Goal: Task Accomplishment & Management: Complete application form

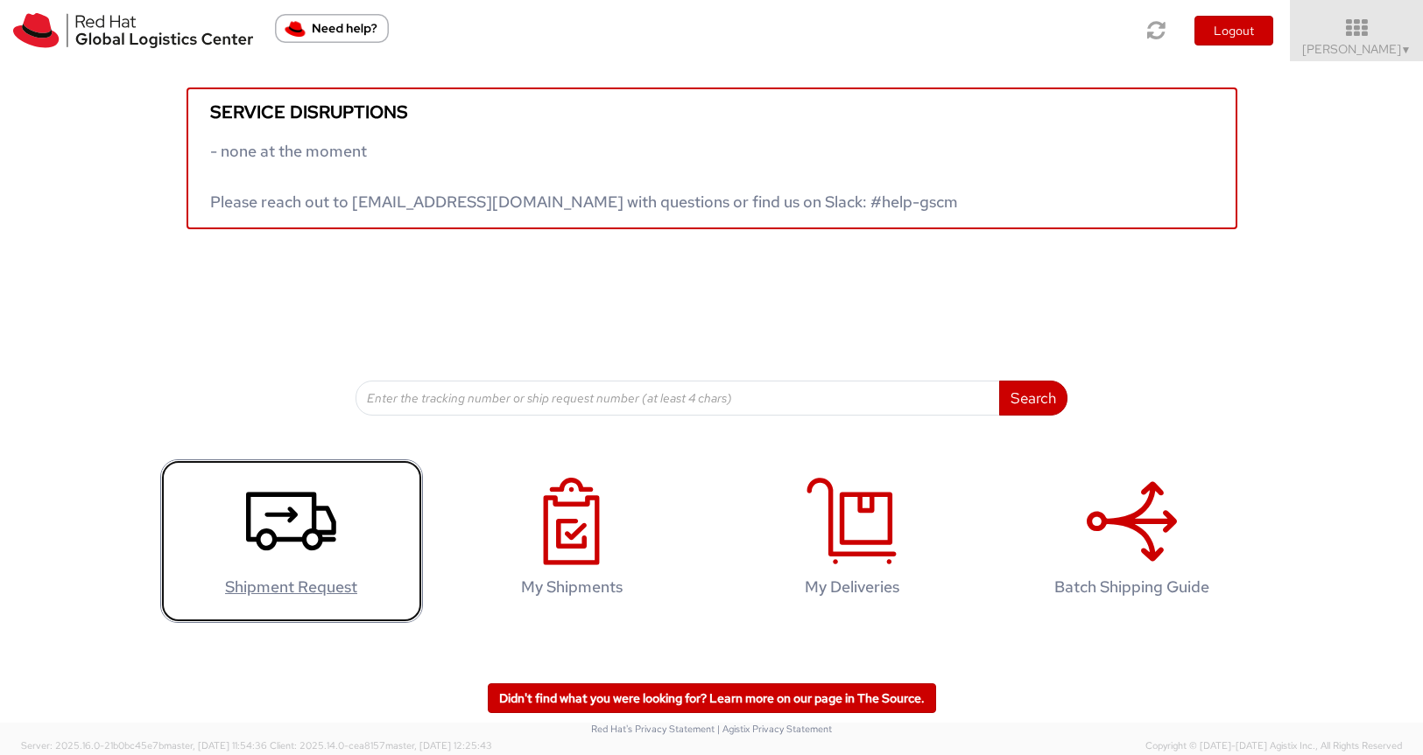
click at [308, 518] on icon at bounding box center [291, 522] width 90 height 88
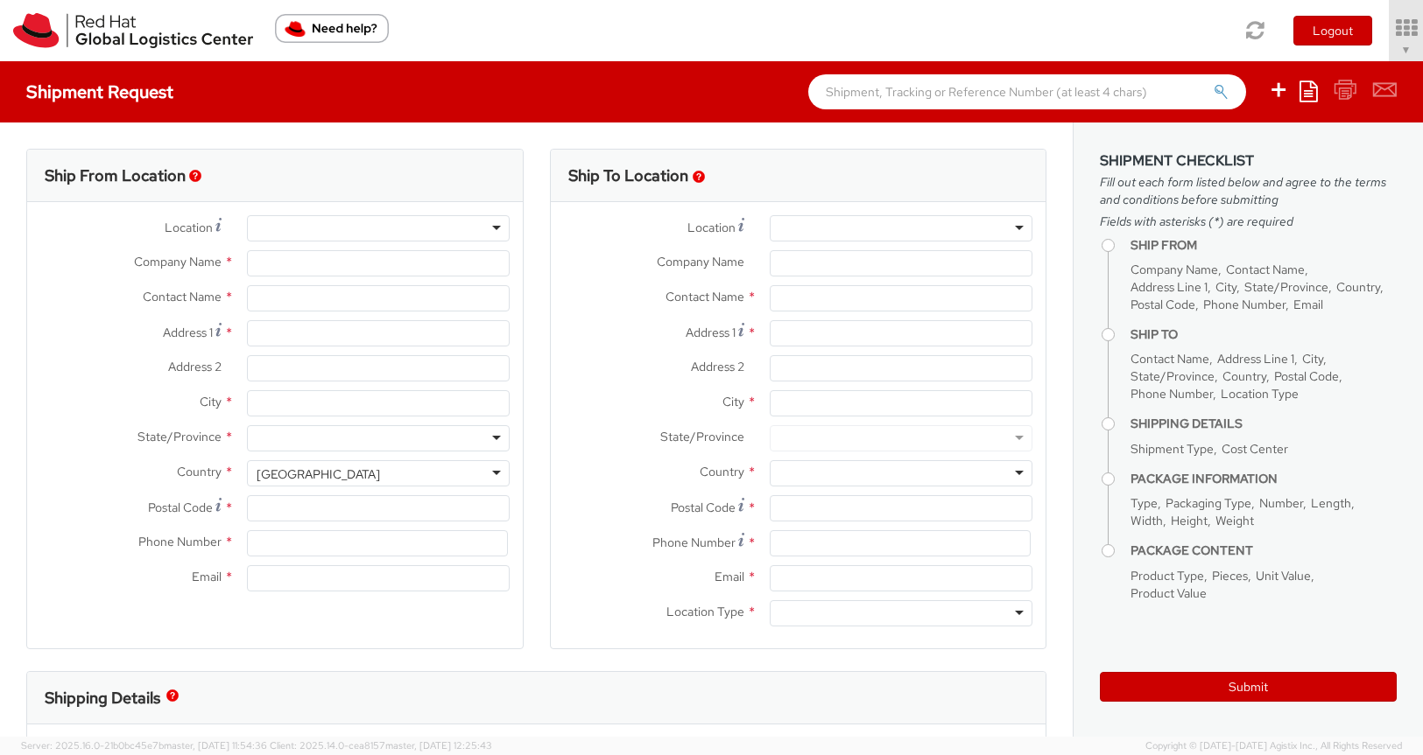
select select "200"
select select
type input "Red Hat"
type input "[PERSON_NAME]"
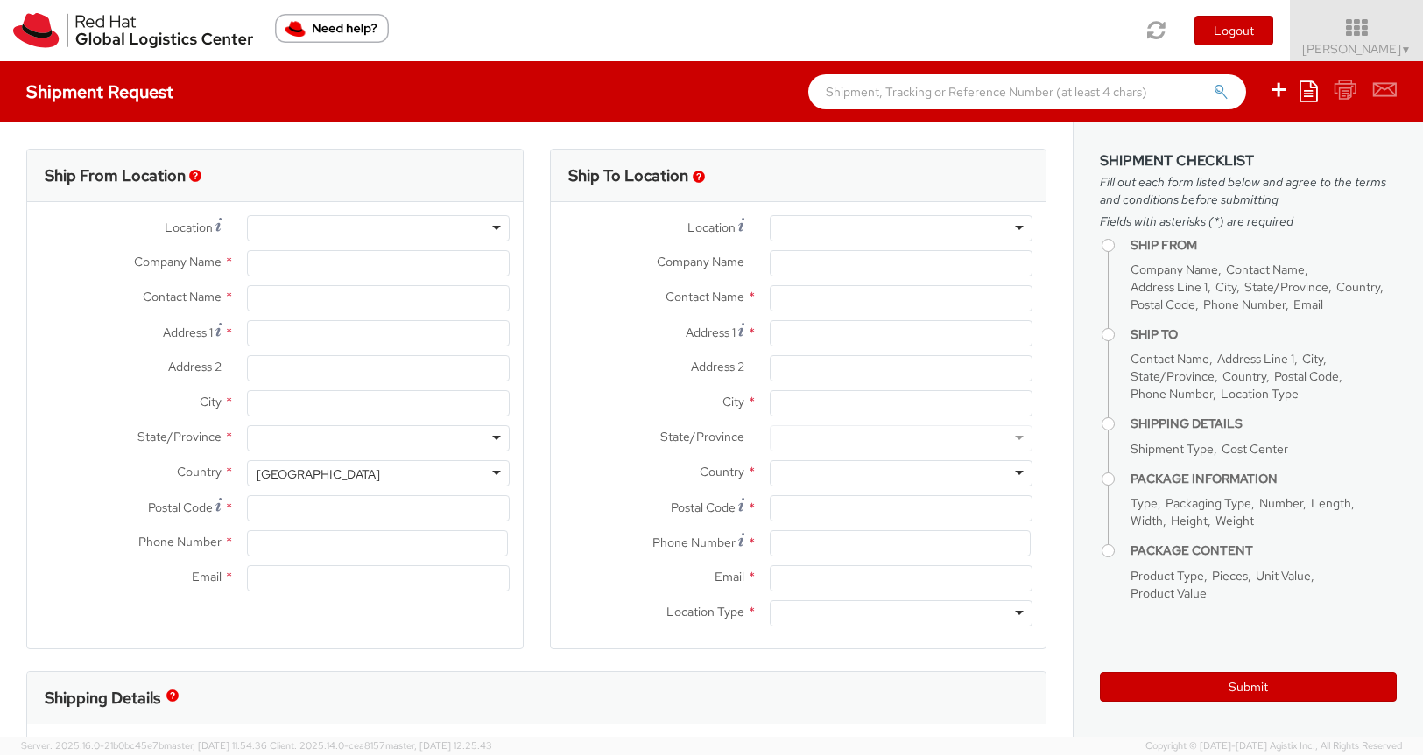
type input "9842506164"
type input "ncrowe@redhat.com"
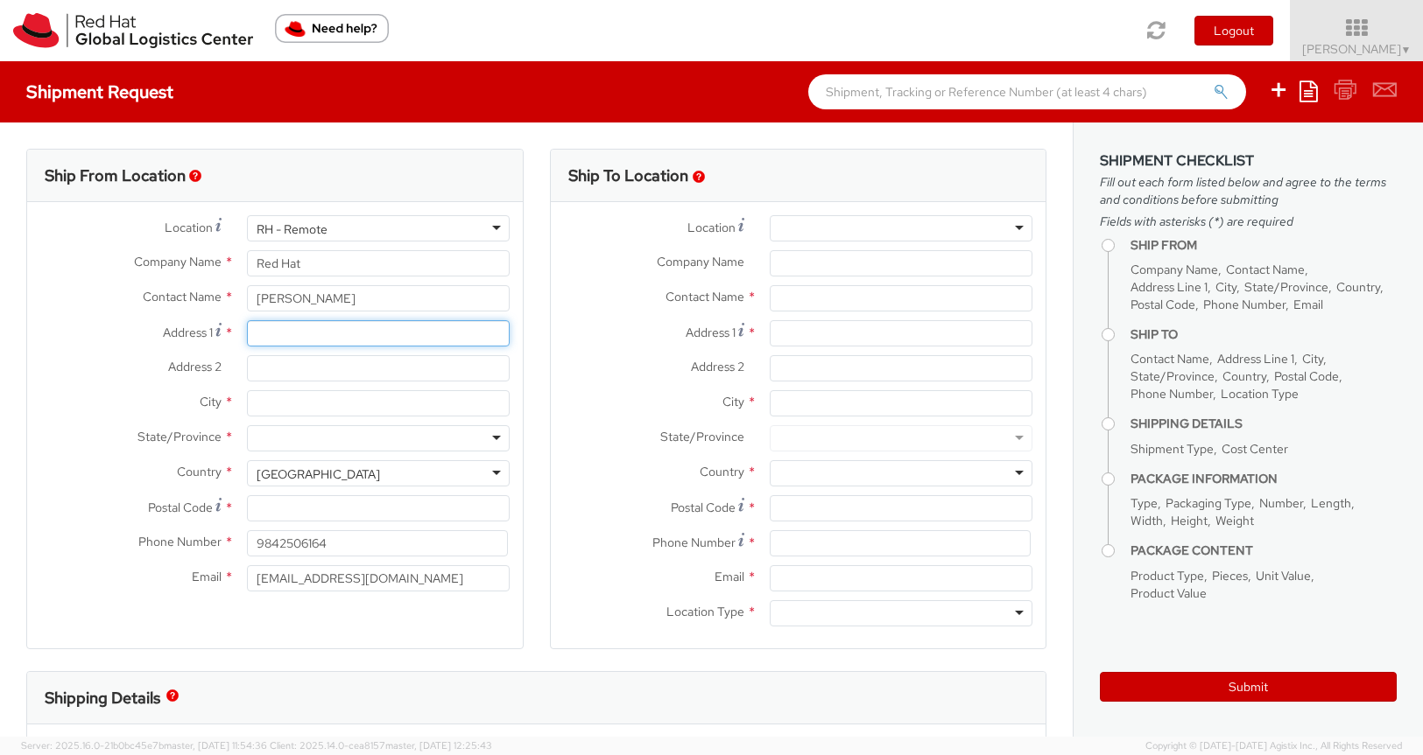
click at [324, 334] on input "Address 1 *" at bounding box center [378, 333] width 263 height 26
click at [99, 347] on div "Address 1 *" at bounding box center [274, 337] width 495 height 35
click at [284, 328] on input "Address 1 *" at bounding box center [378, 333] width 263 height 26
paste input "100 East Davie Street"
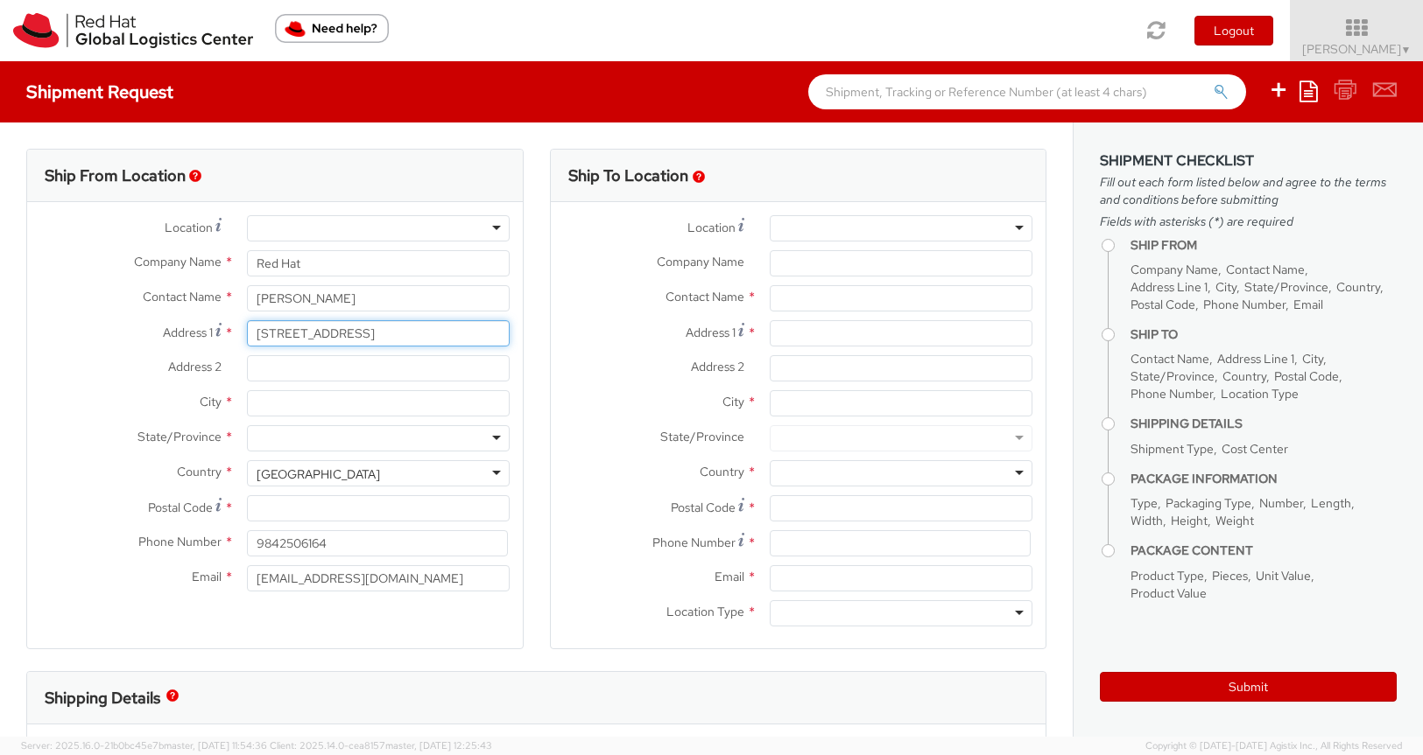
type input "100 East Davie Street"
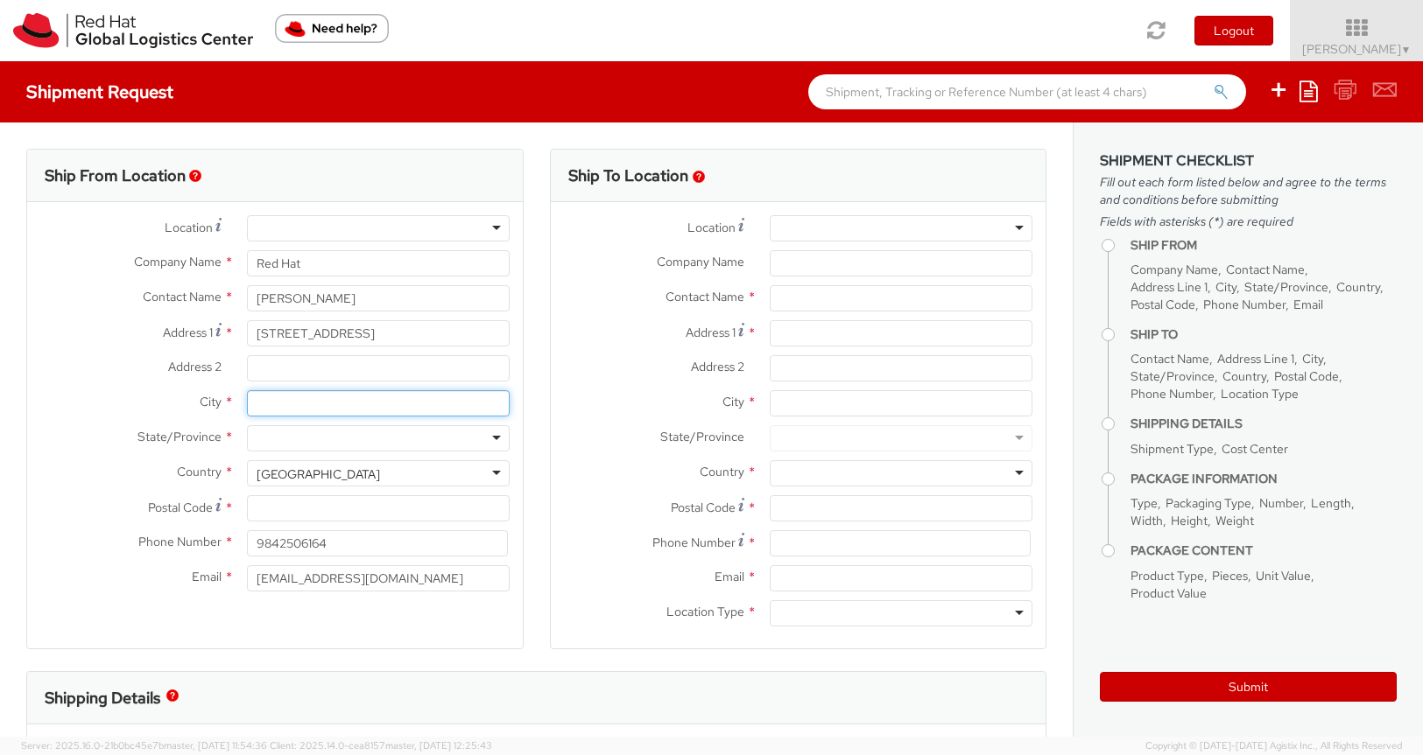
click at [278, 408] on input "City *" at bounding box center [378, 403] width 263 height 26
type input "Raleigh"
click at [284, 426] on div at bounding box center [378, 438] width 263 height 26
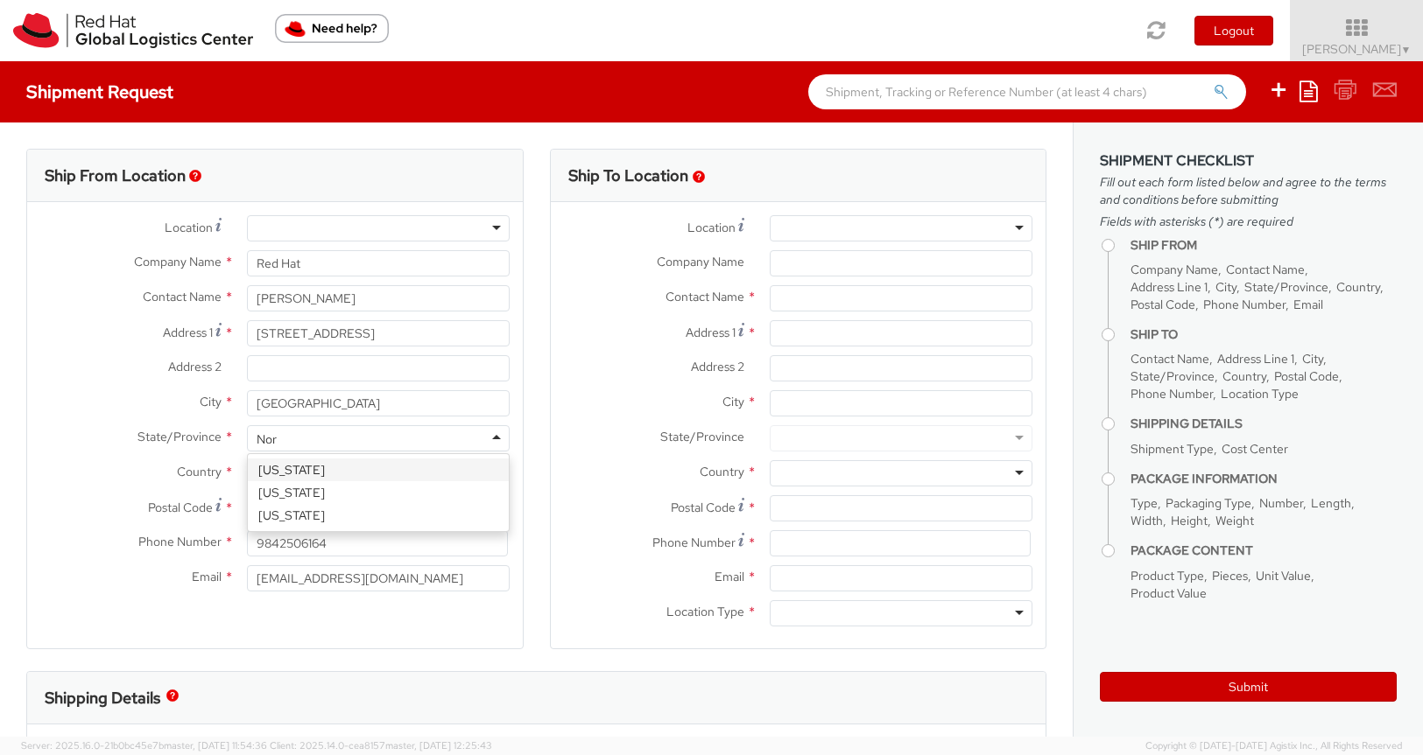
type input "Nort"
click at [284, 513] on input "Postal Code *" at bounding box center [378, 508] width 263 height 26
type input "7"
type input "27601"
click at [207, 590] on div "Email * ncrowe@redhat.com" at bounding box center [274, 579] width 495 height 26
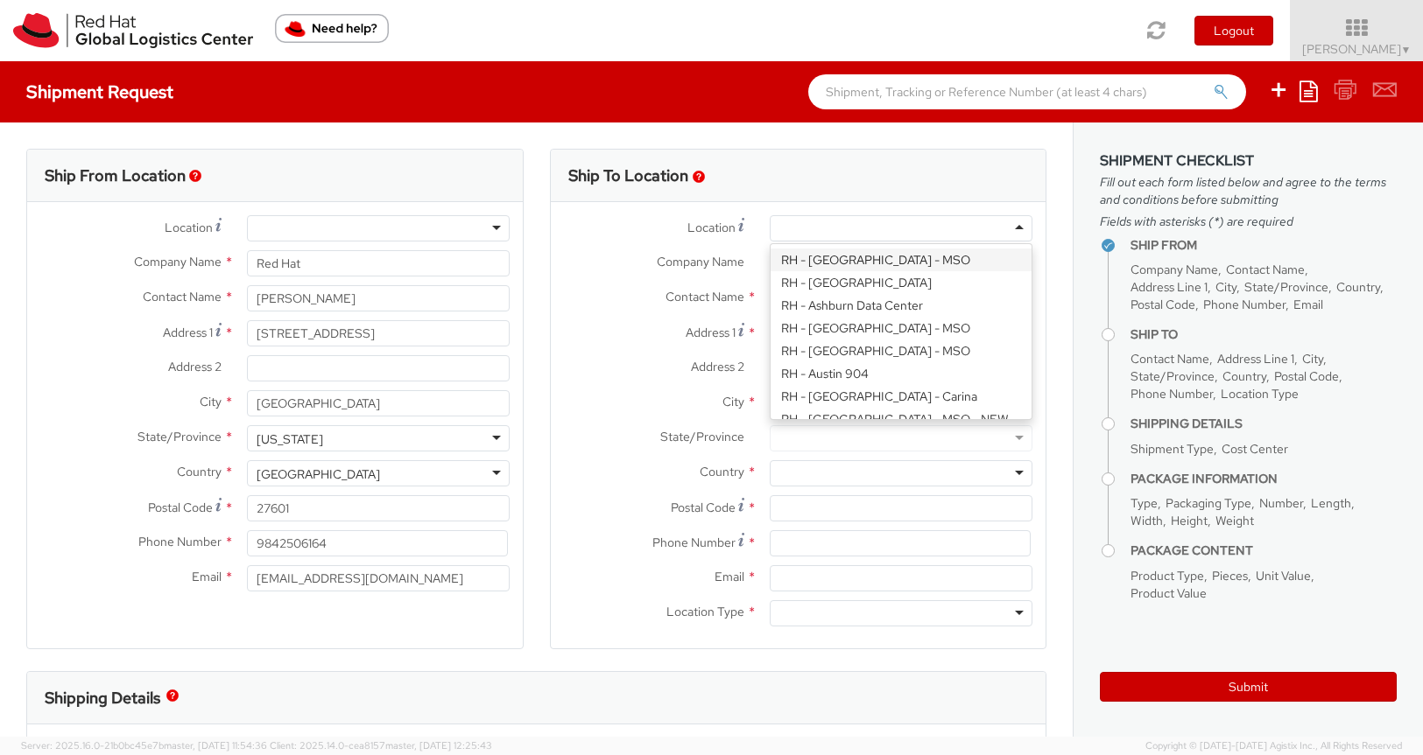
click at [868, 222] on div at bounding box center [900, 228] width 263 height 26
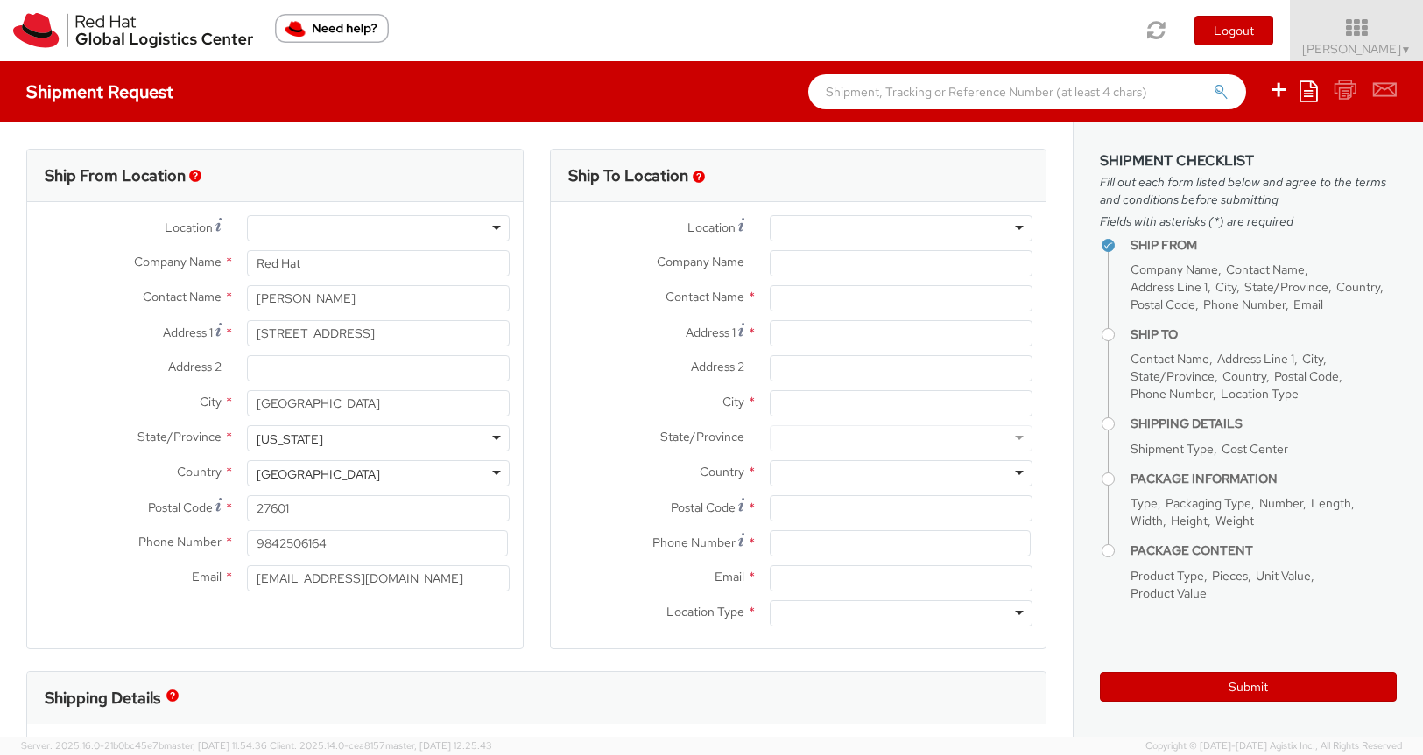
click at [636, 301] on label "Contact Name *" at bounding box center [654, 296] width 207 height 23
click at [808, 299] on input "text" at bounding box center [900, 298] width 263 height 26
type input "Marc Kessler"
click at [801, 337] on input "Address 1 *" at bounding box center [900, 333] width 263 height 26
click at [793, 339] on input "Address 1 *" at bounding box center [900, 333] width 263 height 26
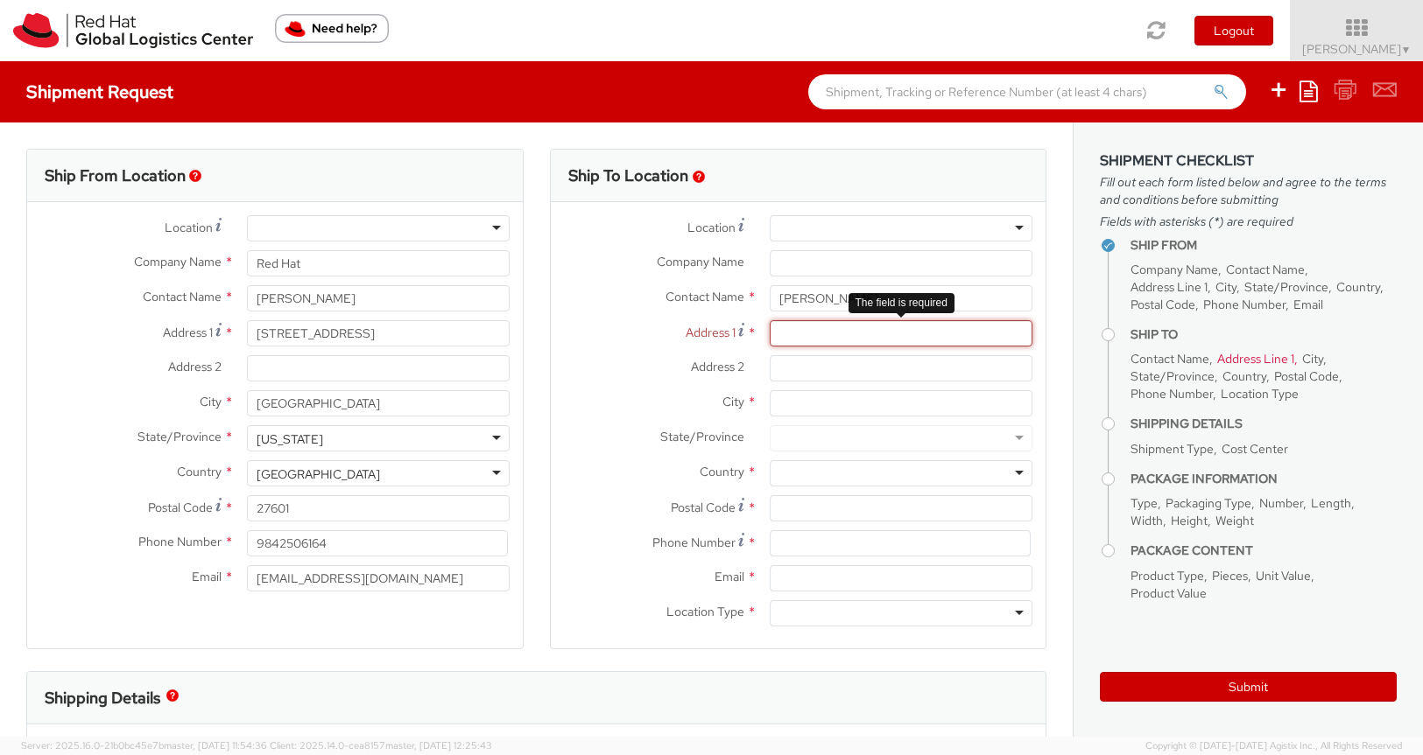
paste input "819 Caleb Dr"
type input "819 Caleb Dr"
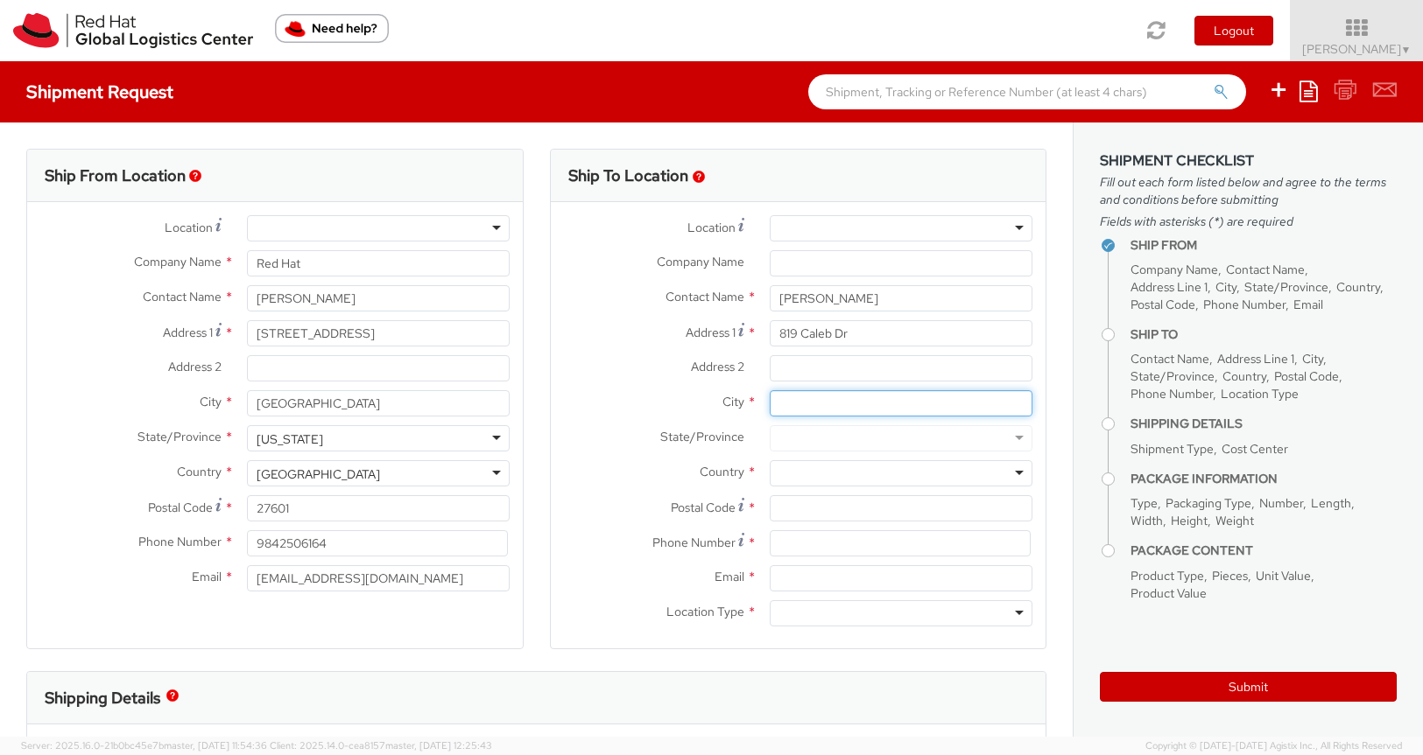
click at [793, 411] on input "City *" at bounding box center [900, 403] width 263 height 26
type input "Windsor"
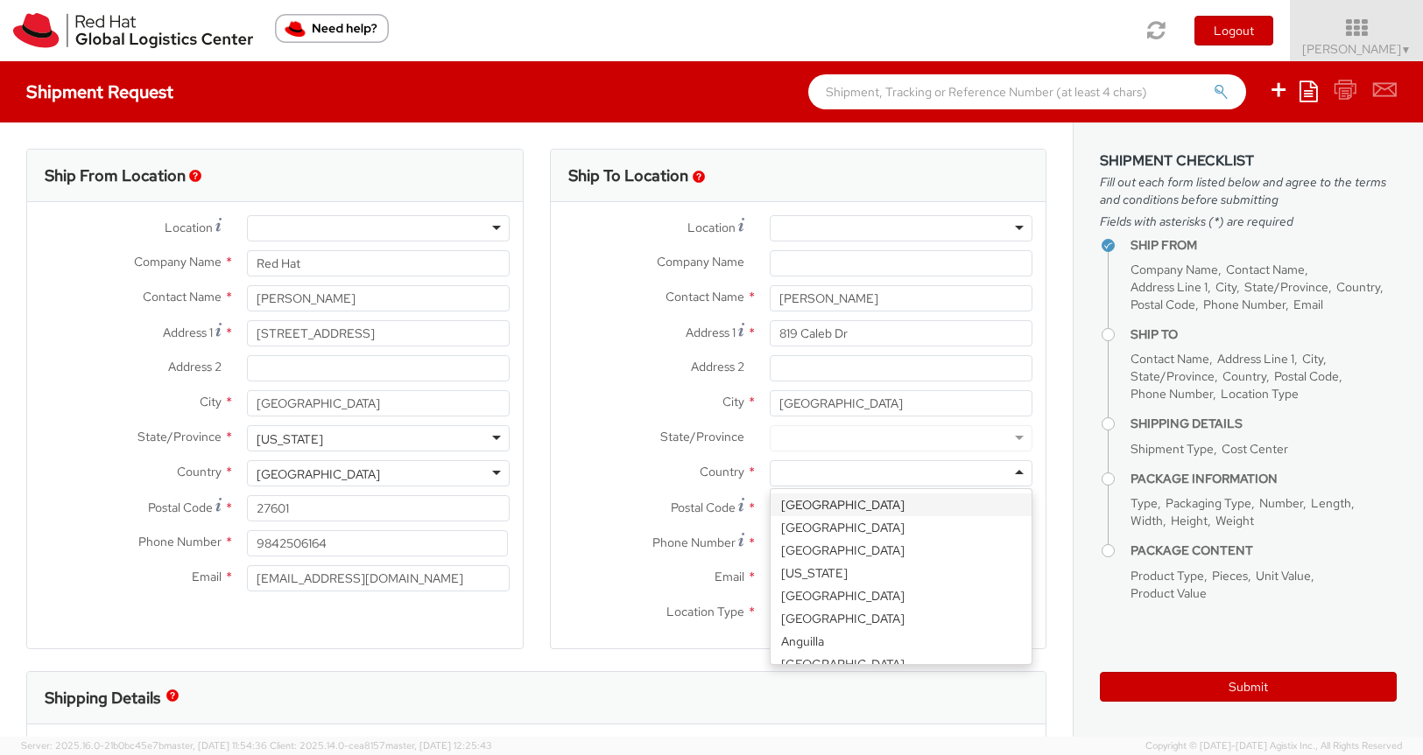
click at [800, 479] on div at bounding box center [900, 473] width 263 height 26
click at [800, 437] on div at bounding box center [900, 438] width 263 height 26
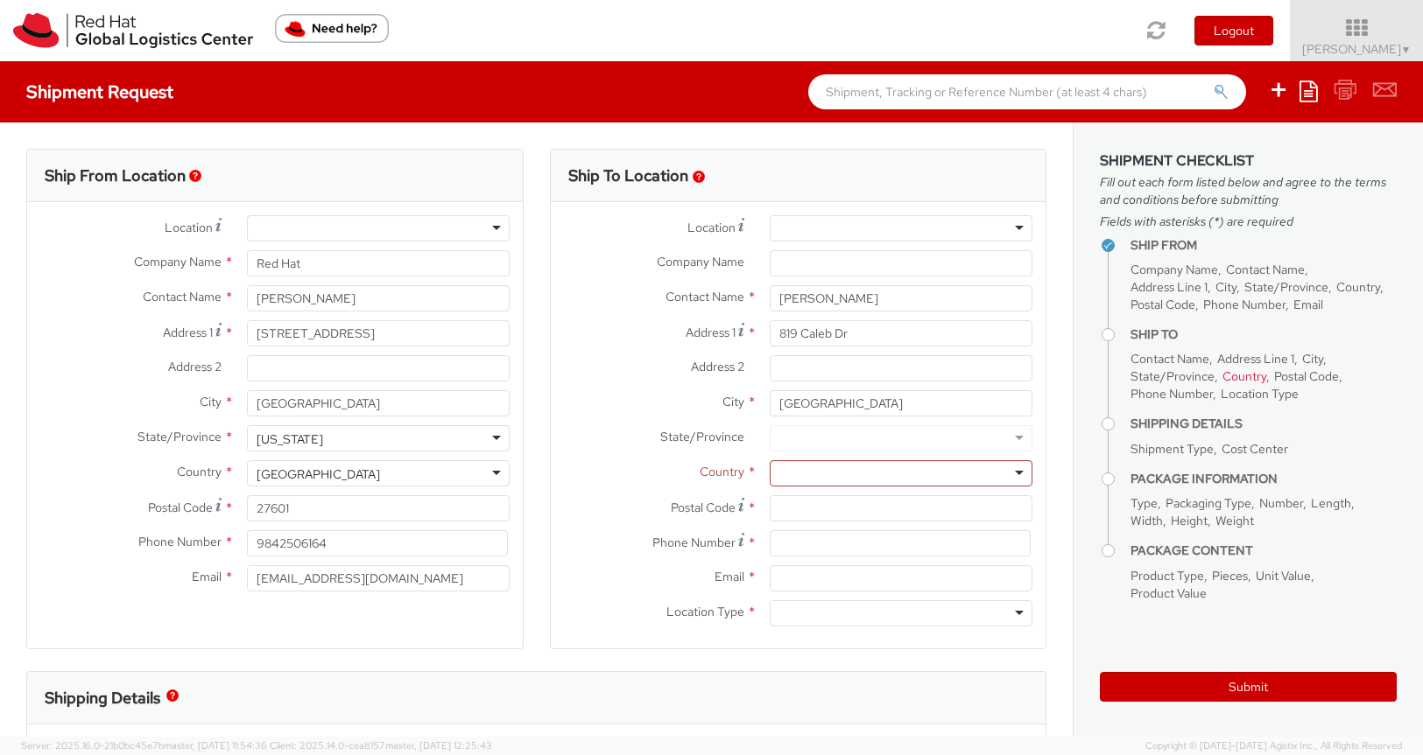
click at [806, 436] on div at bounding box center [900, 438] width 263 height 26
click at [818, 469] on div at bounding box center [900, 473] width 263 height 26
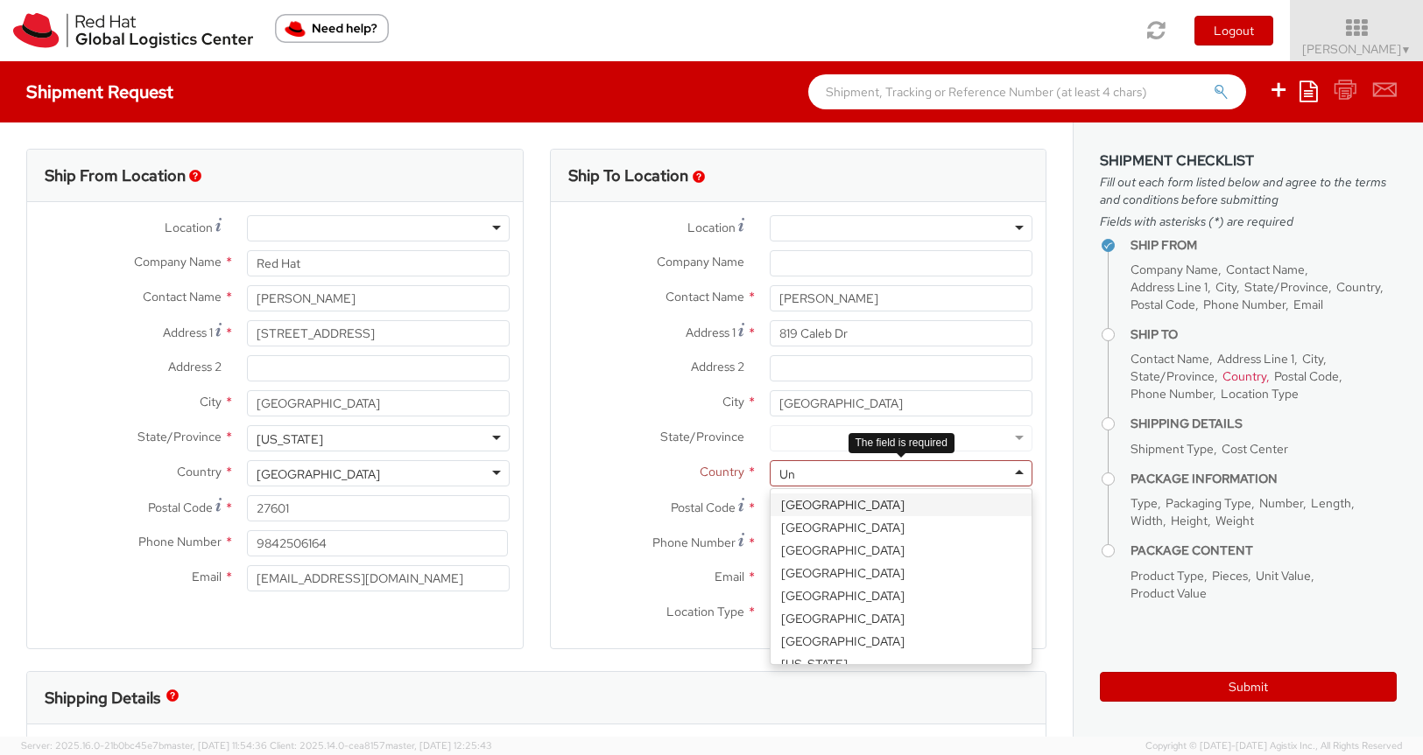
type input "Uni"
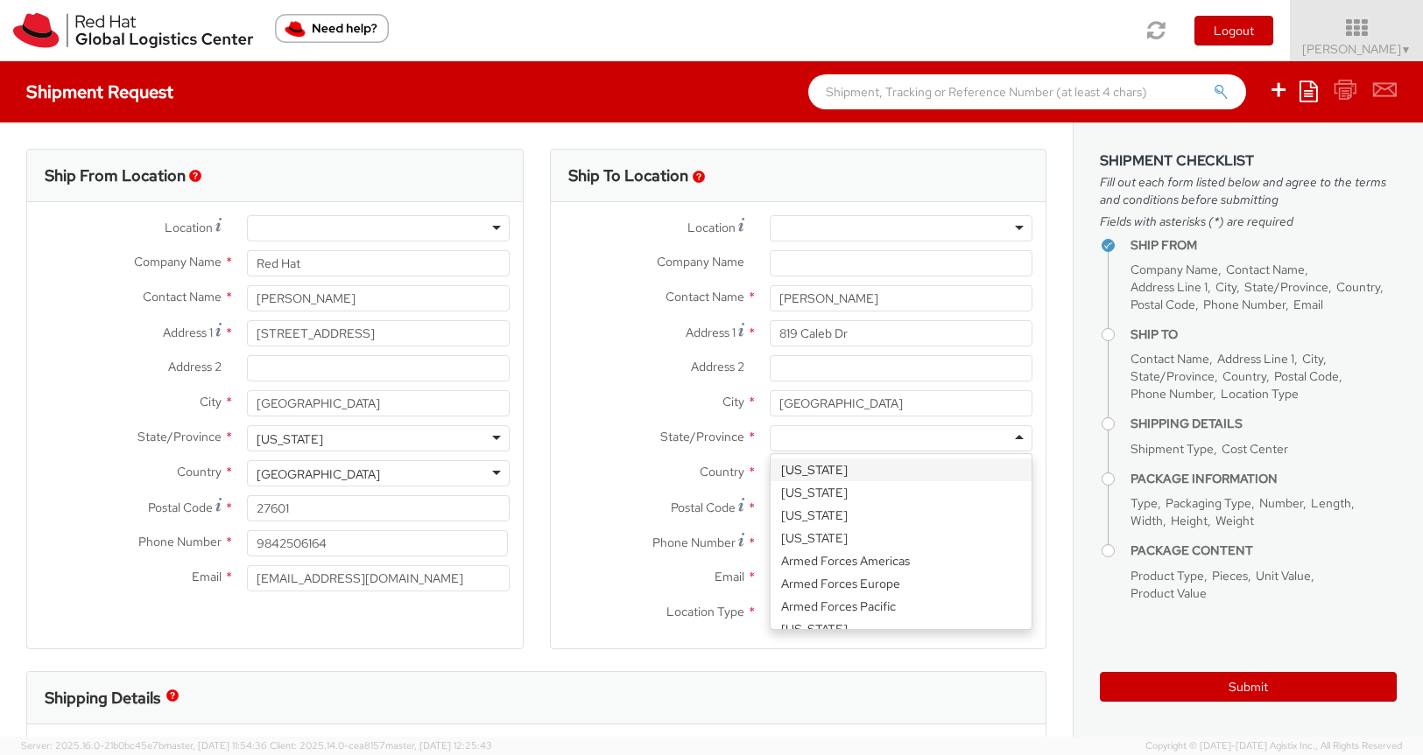
click at [832, 441] on div at bounding box center [900, 438] width 263 height 26
type input "U"
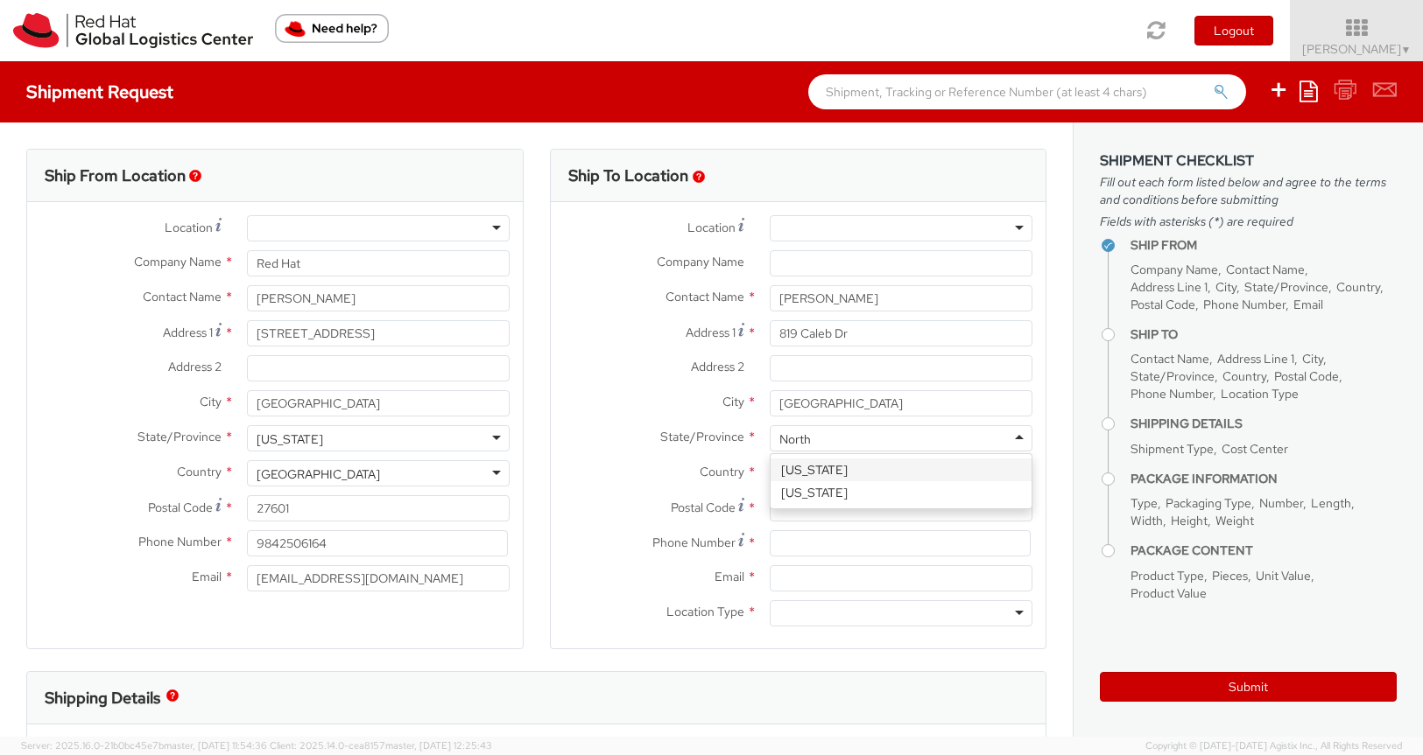
type input "North"
click at [826, 400] on input "Windsor" at bounding box center [900, 403] width 263 height 26
type input "Windser"
click at [805, 517] on input "Postal Code *" at bounding box center [900, 508] width 263 height 26
paste input "30680"
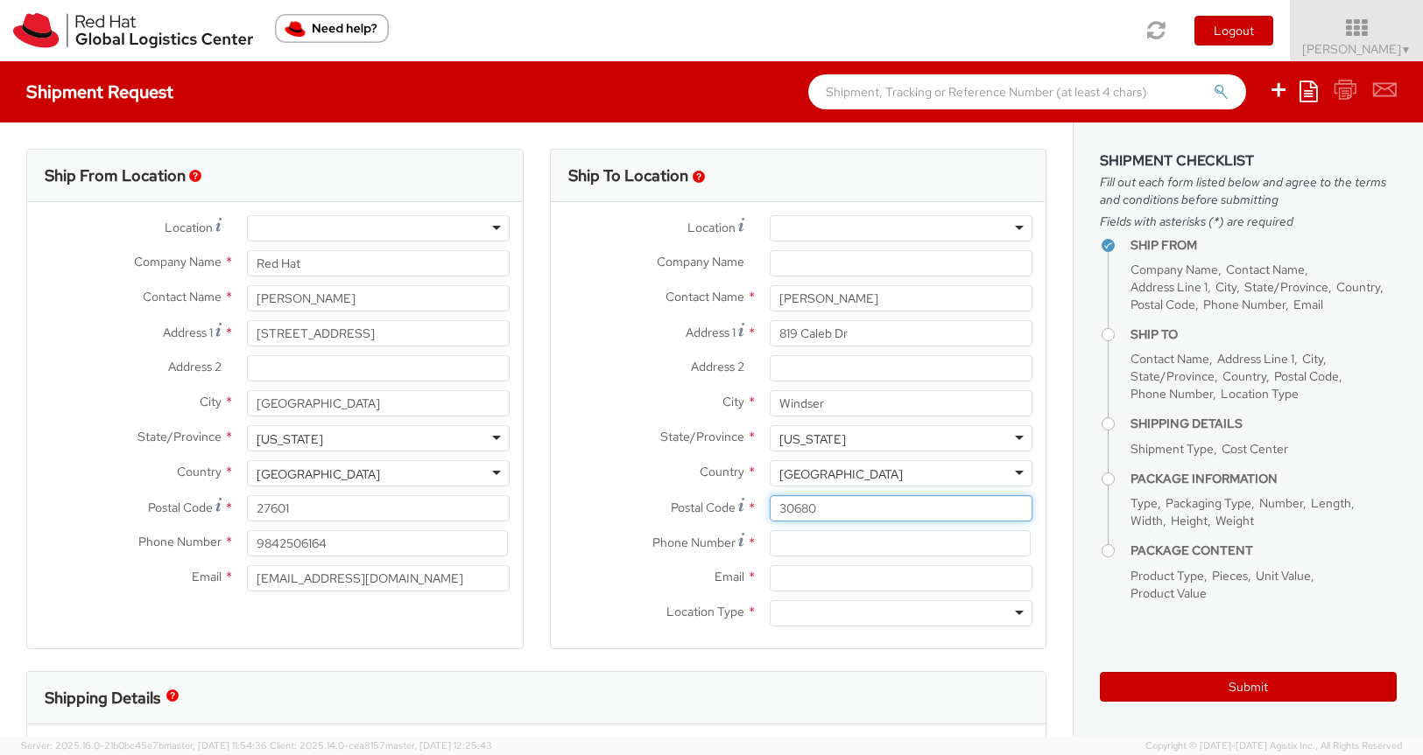
type input "30680"
click at [809, 541] on input at bounding box center [899, 543] width 261 height 26
click at [817, 542] on input at bounding box center [899, 543] width 261 height 26
paste input "6784762466"
type input "6784762466"
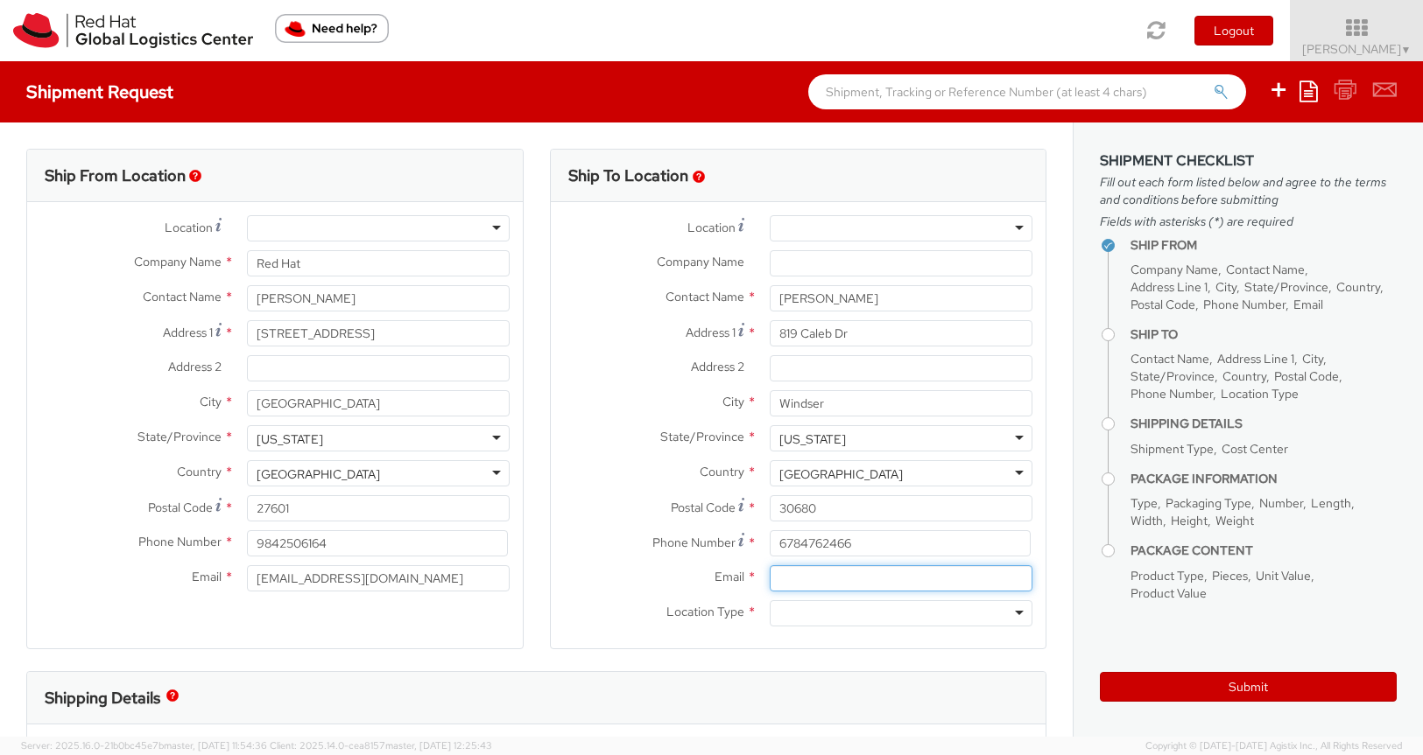
click at [793, 587] on input "Email *" at bounding box center [900, 579] width 263 height 26
paste input "rkesler@redhat.com"
type input "rkesler@redhat.com"
click at [809, 610] on div at bounding box center [900, 614] width 263 height 26
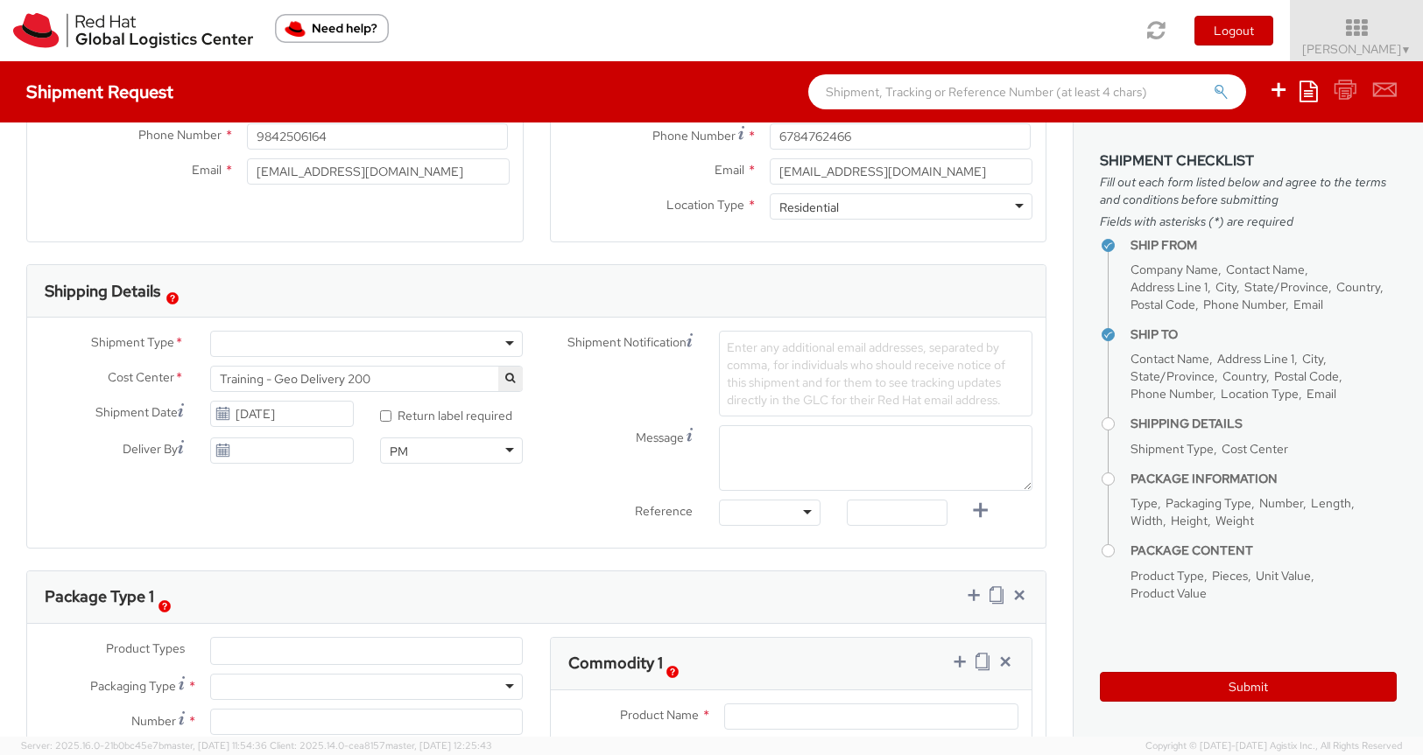
scroll to position [413, 0]
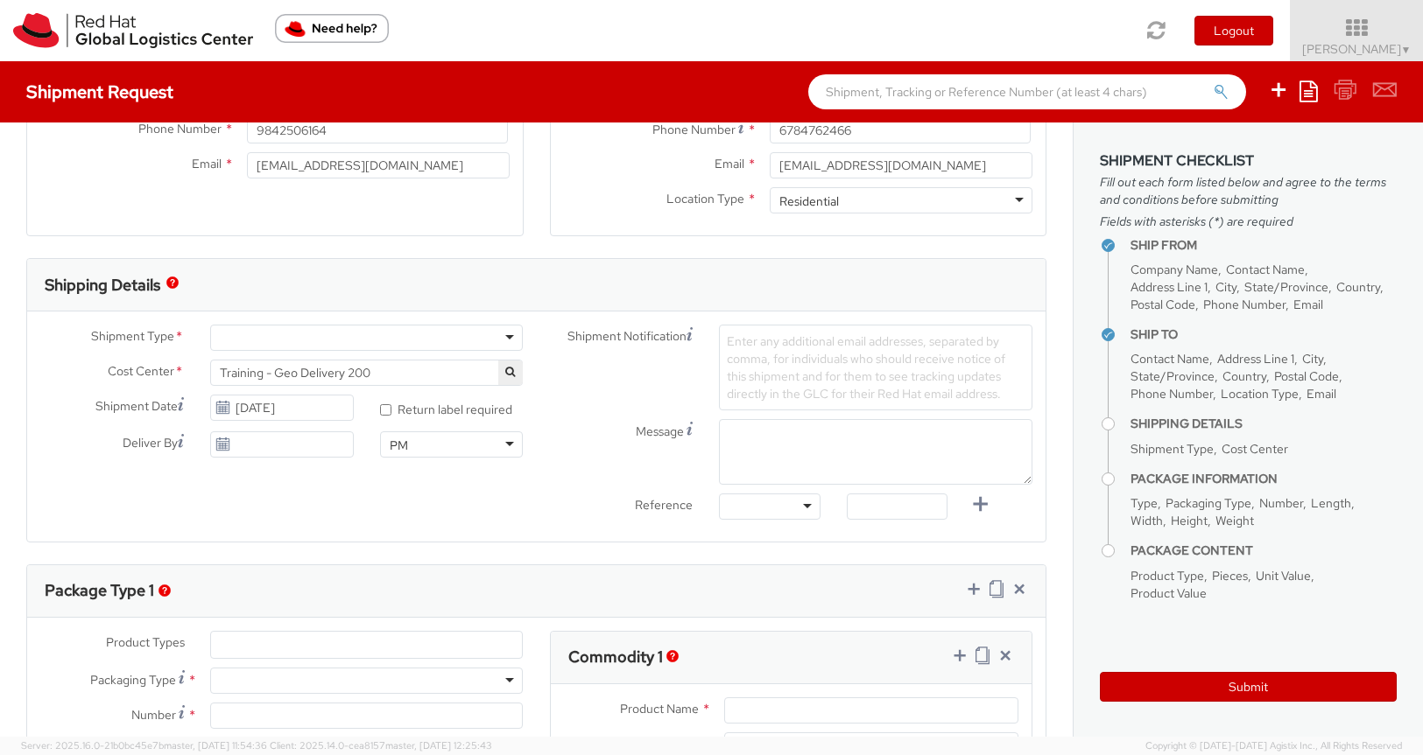
click at [283, 347] on div at bounding box center [366, 338] width 313 height 26
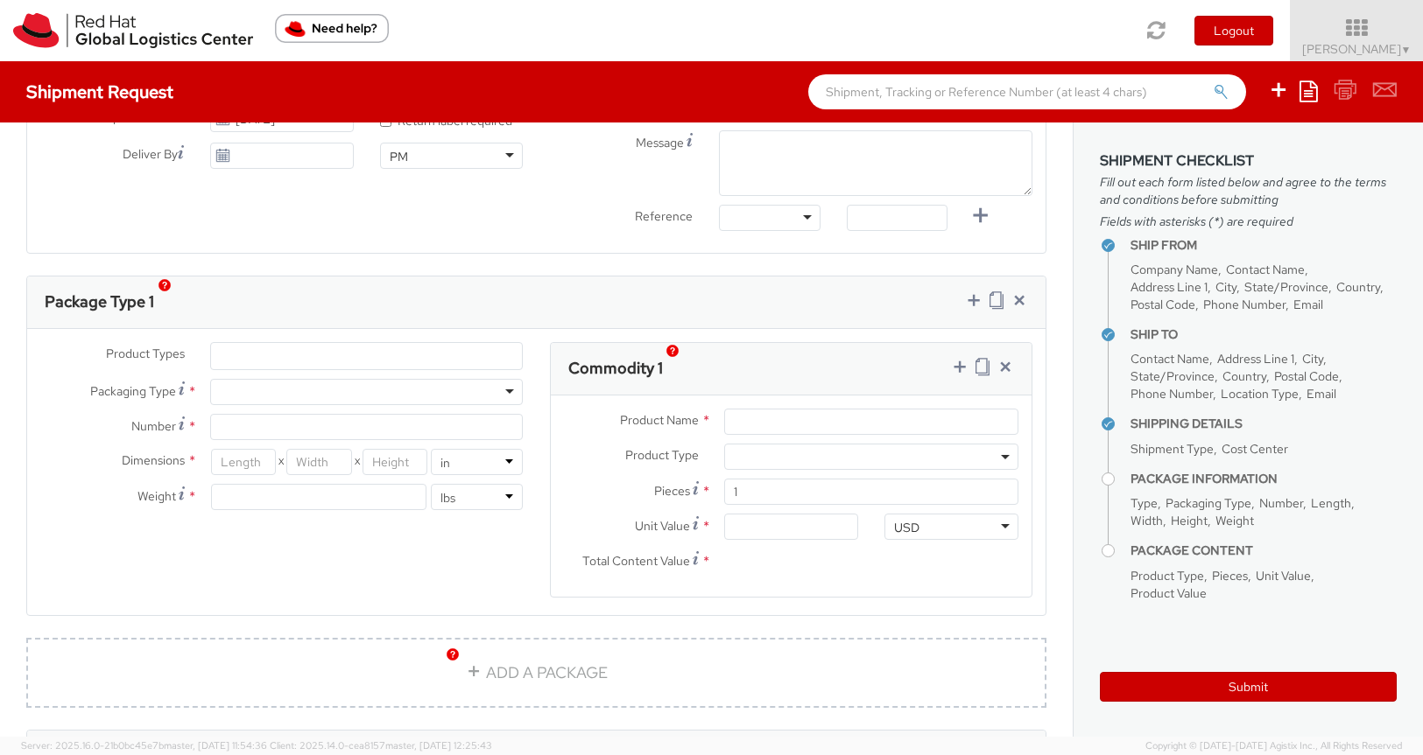
scroll to position [733, 0]
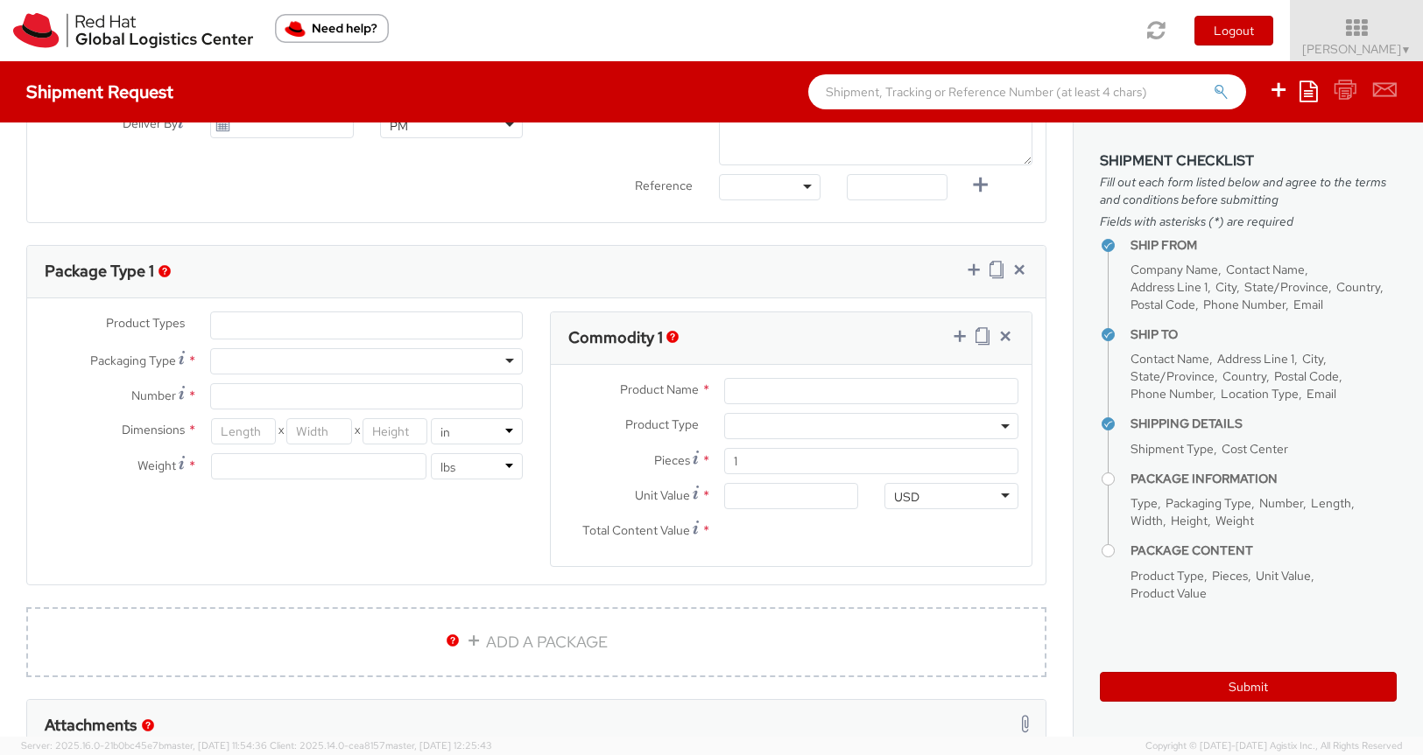
click at [509, 364] on div at bounding box center [366, 361] width 313 height 26
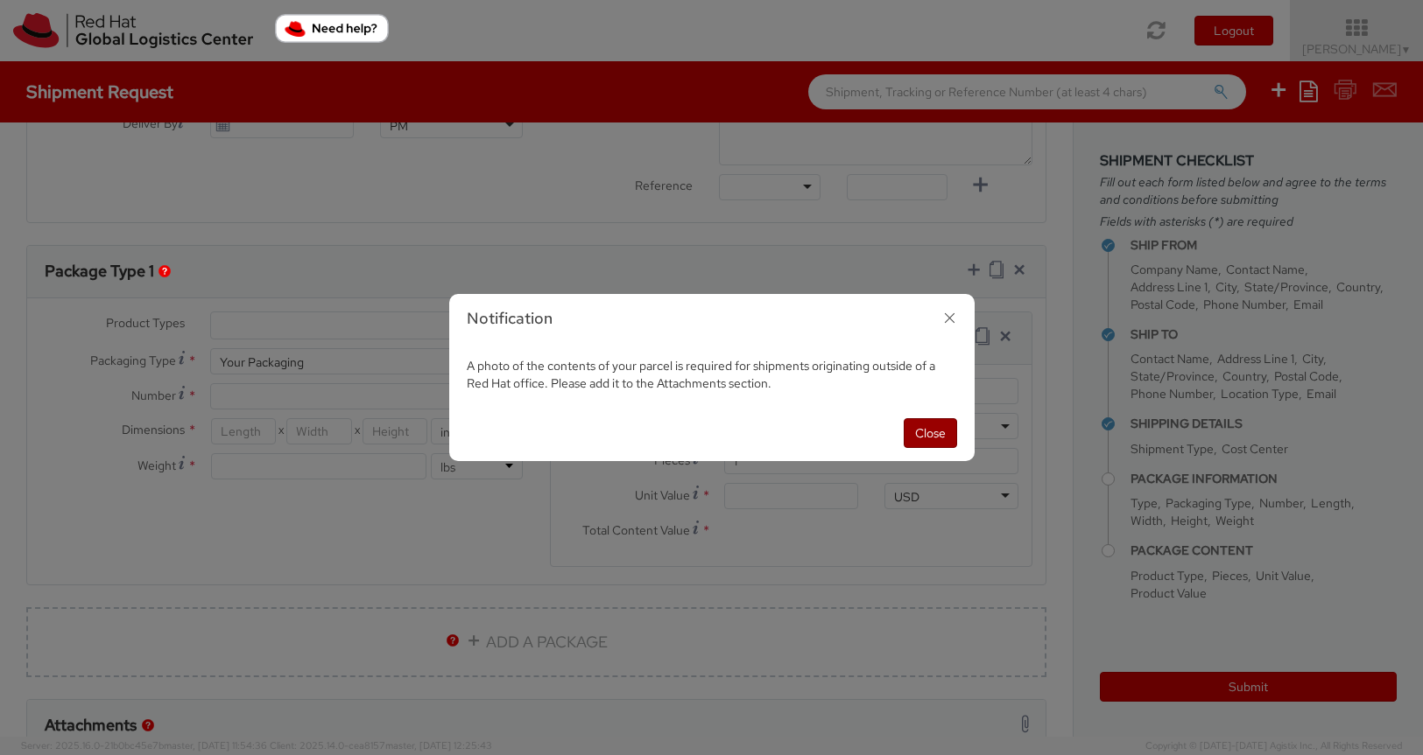
click at [943, 432] on button "Close" at bounding box center [929, 433] width 53 height 30
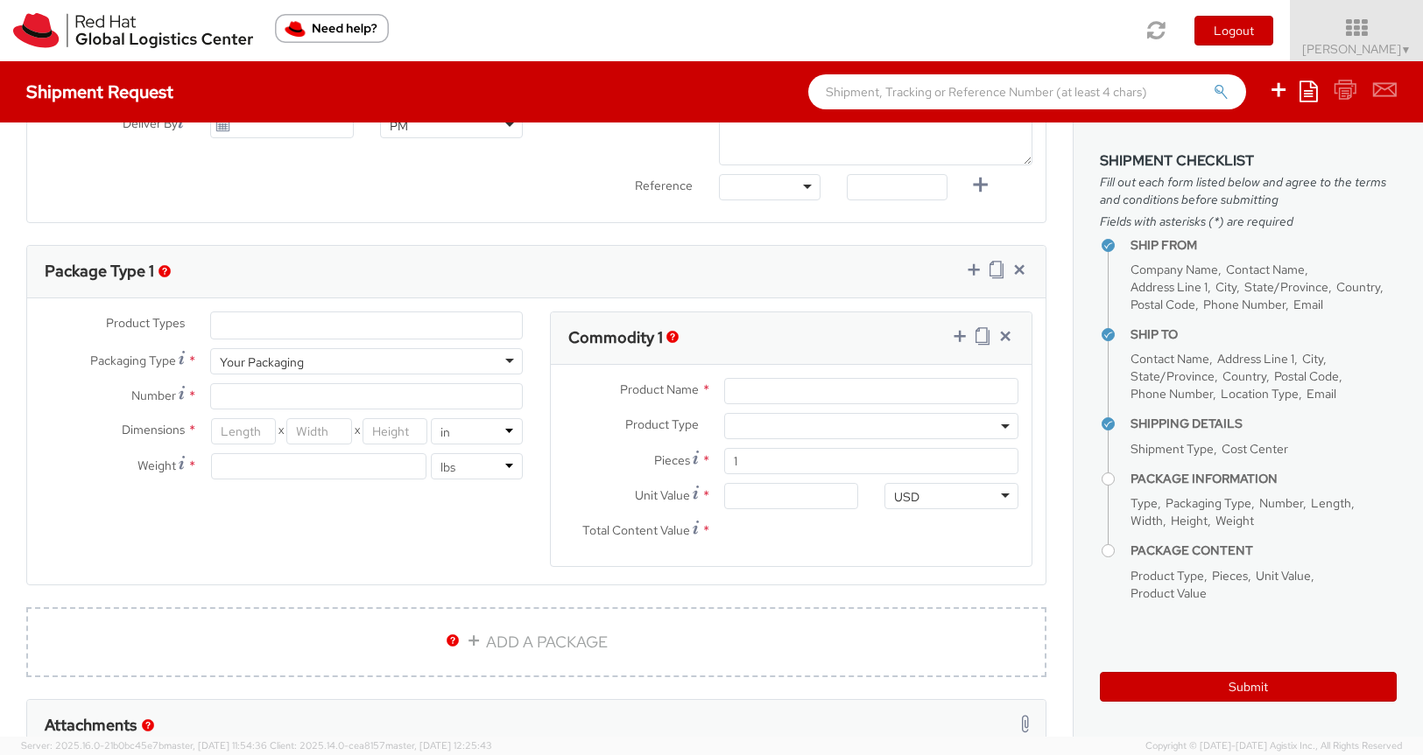
click at [453, 360] on div "Your Packaging" at bounding box center [366, 361] width 313 height 26
click at [422, 405] on div "Product Types * Documents Docking Station Laptop Monitor Other Hardware Server …" at bounding box center [281, 405] width 509 height 186
click at [425, 362] on div "Your Packaging" at bounding box center [366, 361] width 313 height 26
type input "1"
type input "9.5"
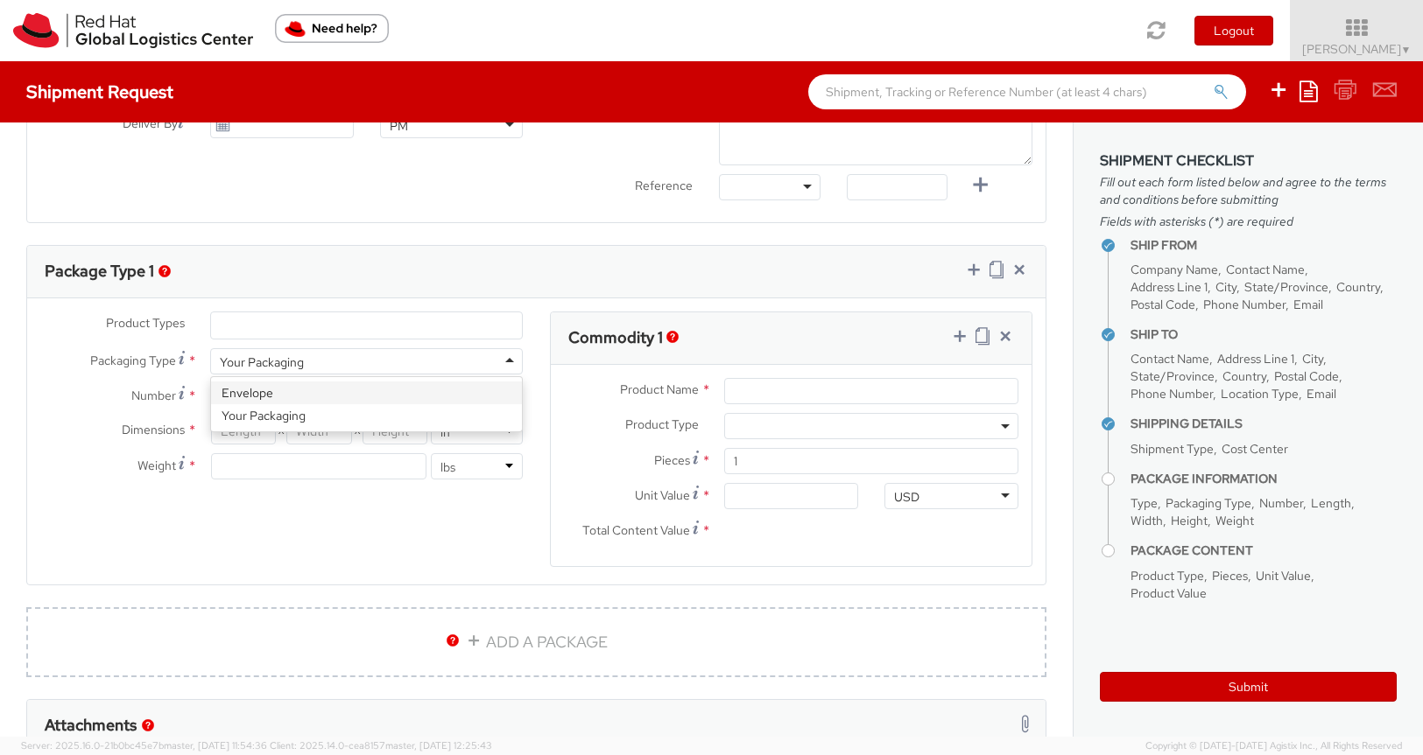
type input "12.5"
type input "0.25"
type input "1"
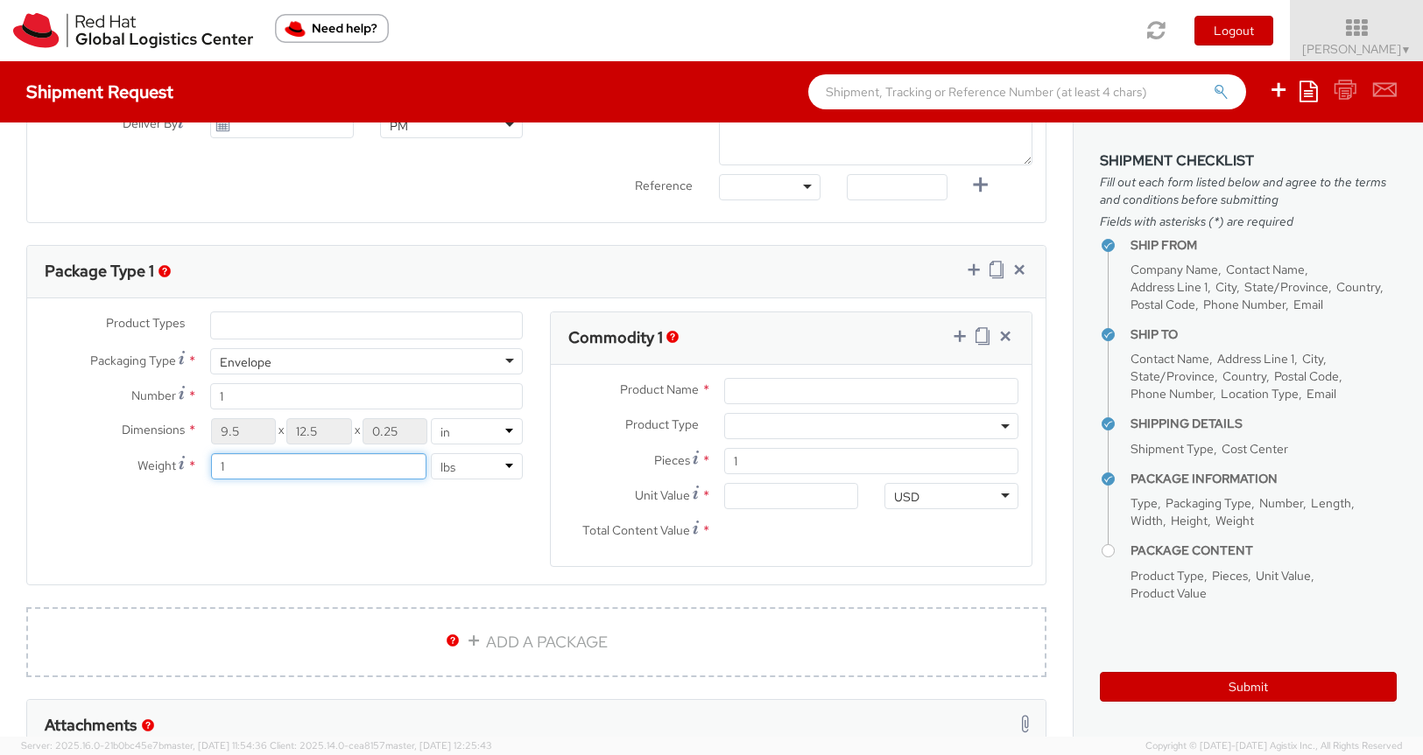
click at [229, 464] on input "1" at bounding box center [318, 466] width 215 height 26
type input "5"
click at [400, 357] on div "Envelope" at bounding box center [366, 361] width 313 height 26
click at [241, 436] on input "9.5" at bounding box center [243, 431] width 65 height 26
type input "9"
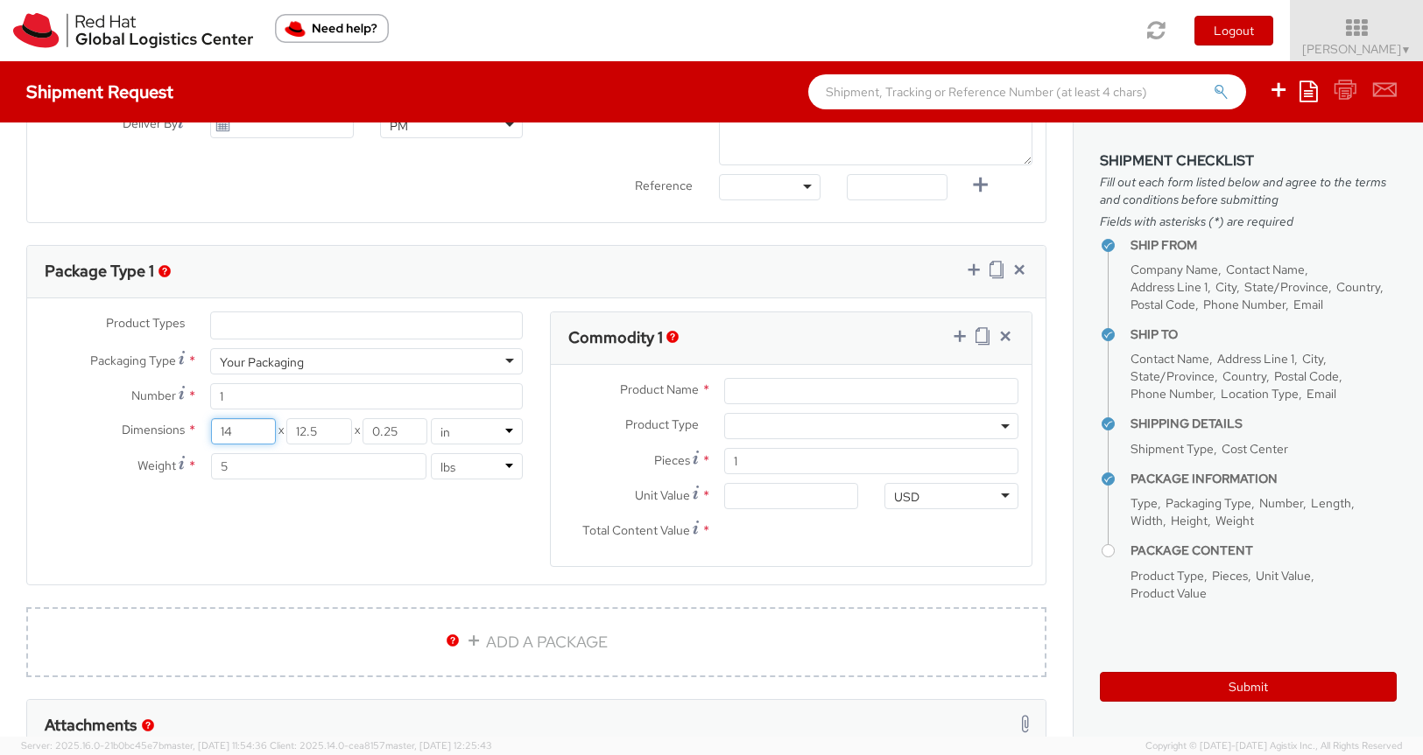
type input "14"
click at [325, 434] on input "12.5" at bounding box center [318, 431] width 65 height 26
type input "12"
click at [409, 430] on input "0.25" at bounding box center [394, 431] width 65 height 26
type input "0"
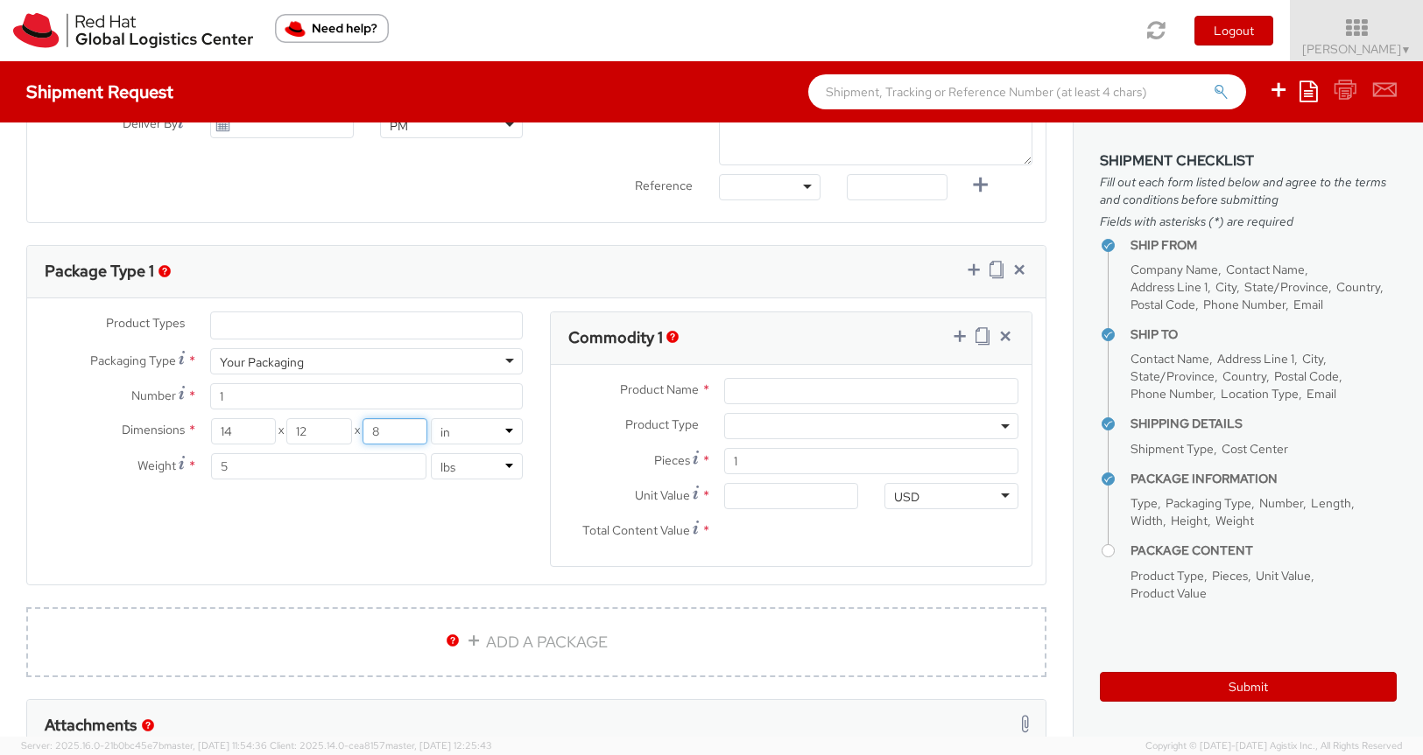
type input "8"
click at [362, 543] on div "Product Types * Documents Docking Station Laptop Monitor Other Hardware Server …" at bounding box center [536, 450] width 1018 height 277
click at [742, 391] on input "Product Name *" at bounding box center [871, 391] width 294 height 26
type input "O"
type input "Instructor of the Quarter Swag Package"
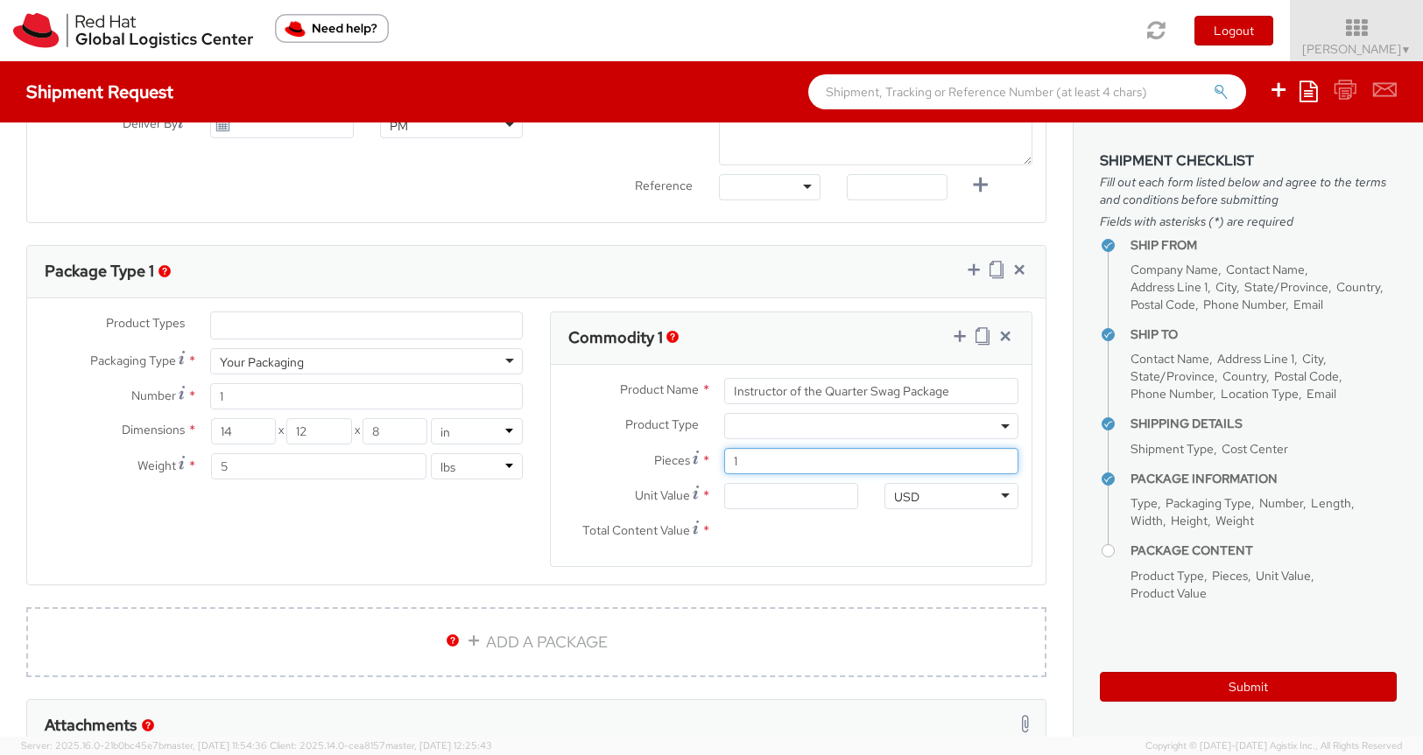
click at [772, 466] on input "1" at bounding box center [871, 461] width 294 height 26
type input "0.00"
type input "4"
click at [782, 501] on input "0.00" at bounding box center [791, 496] width 134 height 26
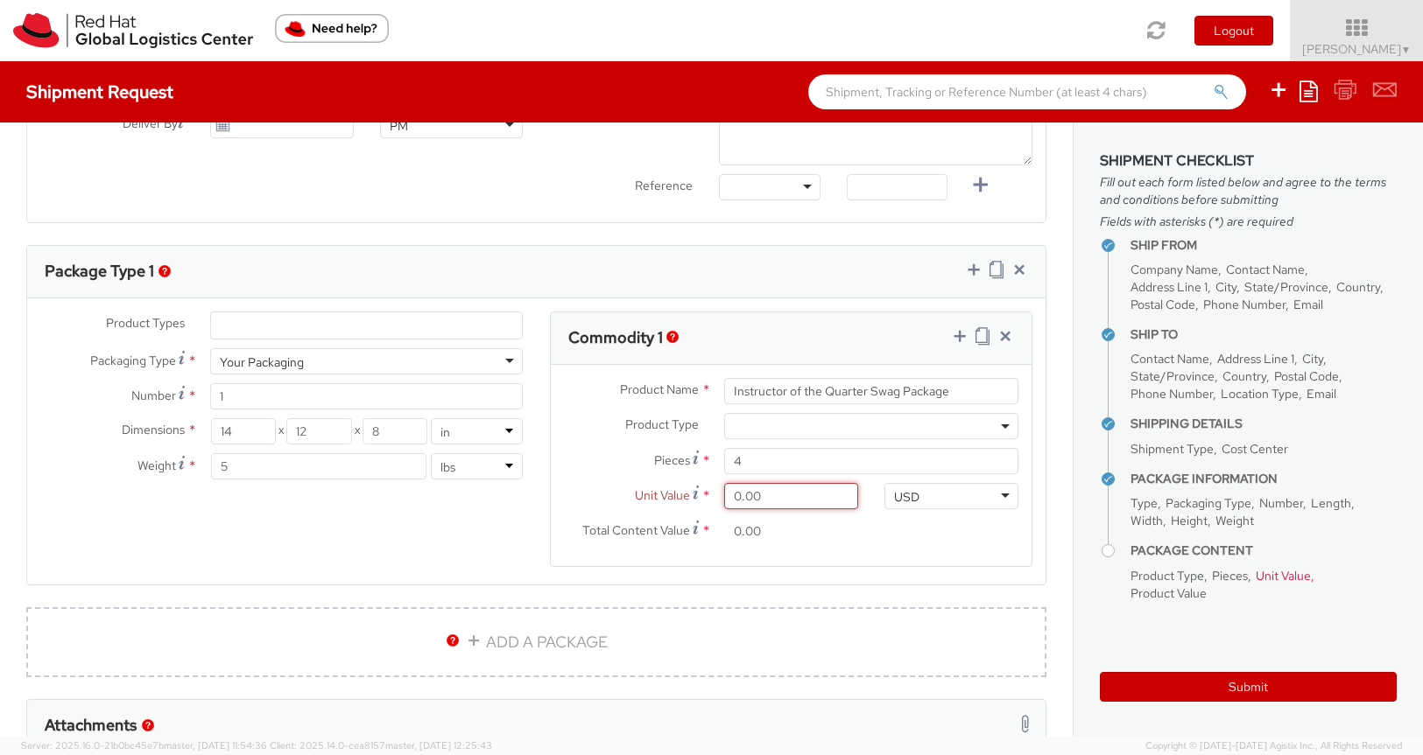
click at [769, 496] on input "0.00" at bounding box center [791, 496] width 134 height 26
type input "1.00"
type input "4.00"
type input "14.00"
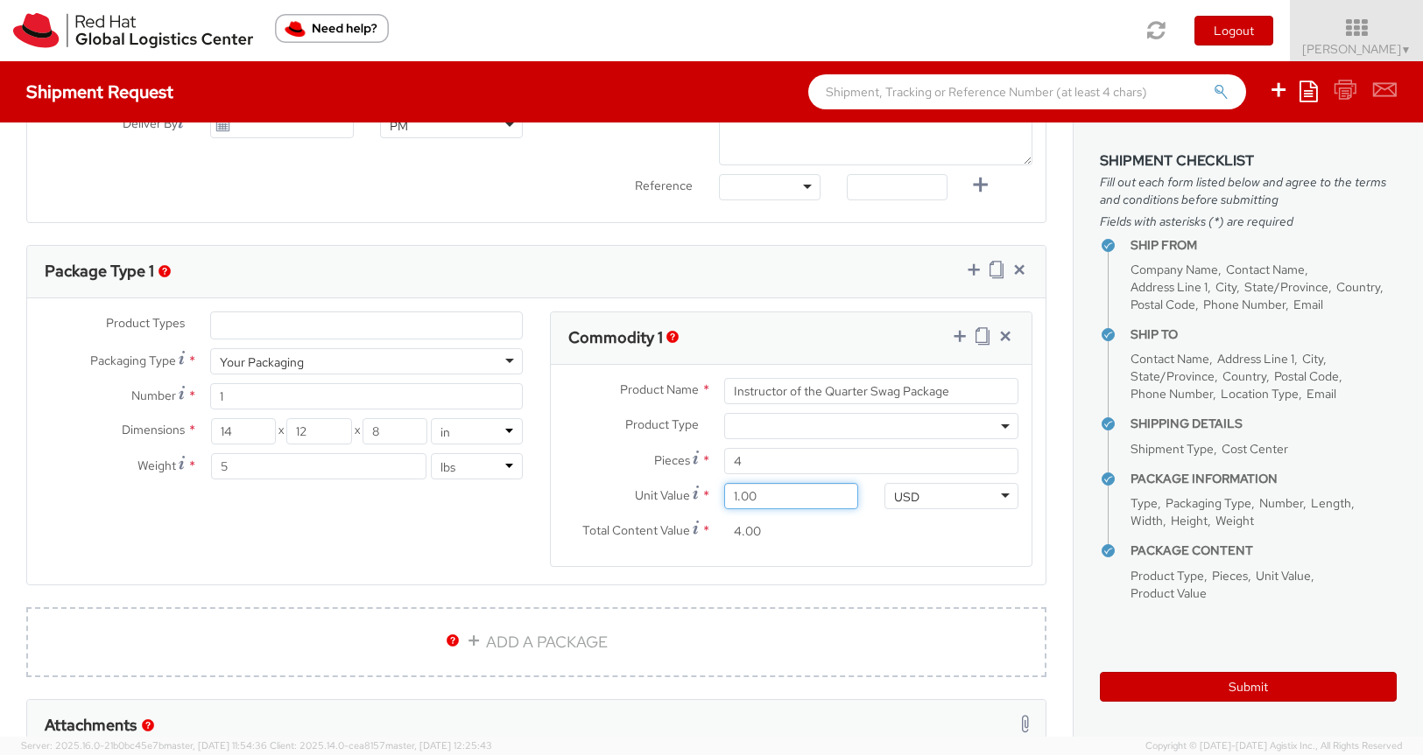
type input "56.00"
type input "148.00"
type input "592.00"
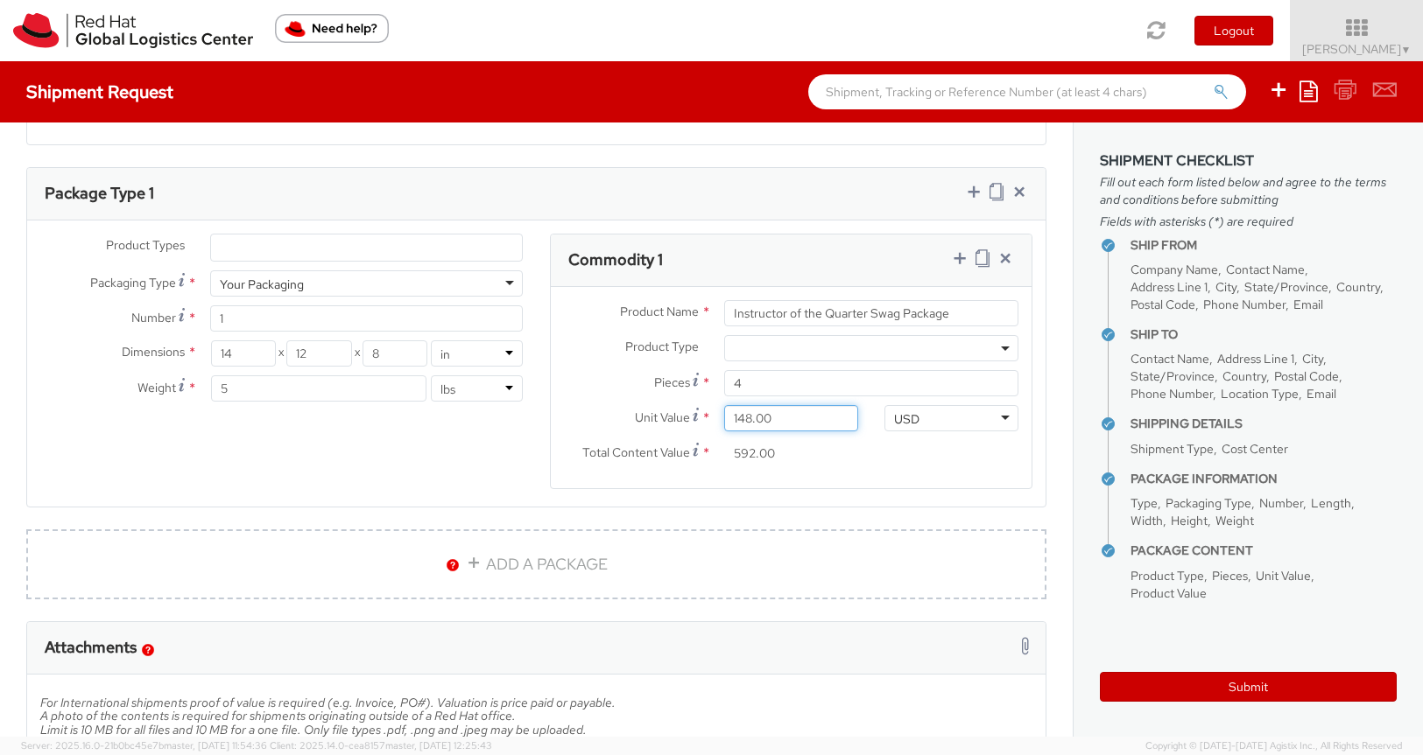
scroll to position [808, 0]
click at [751, 386] on input "4" at bounding box center [871, 386] width 294 height 26
type input "0.00"
type input "1"
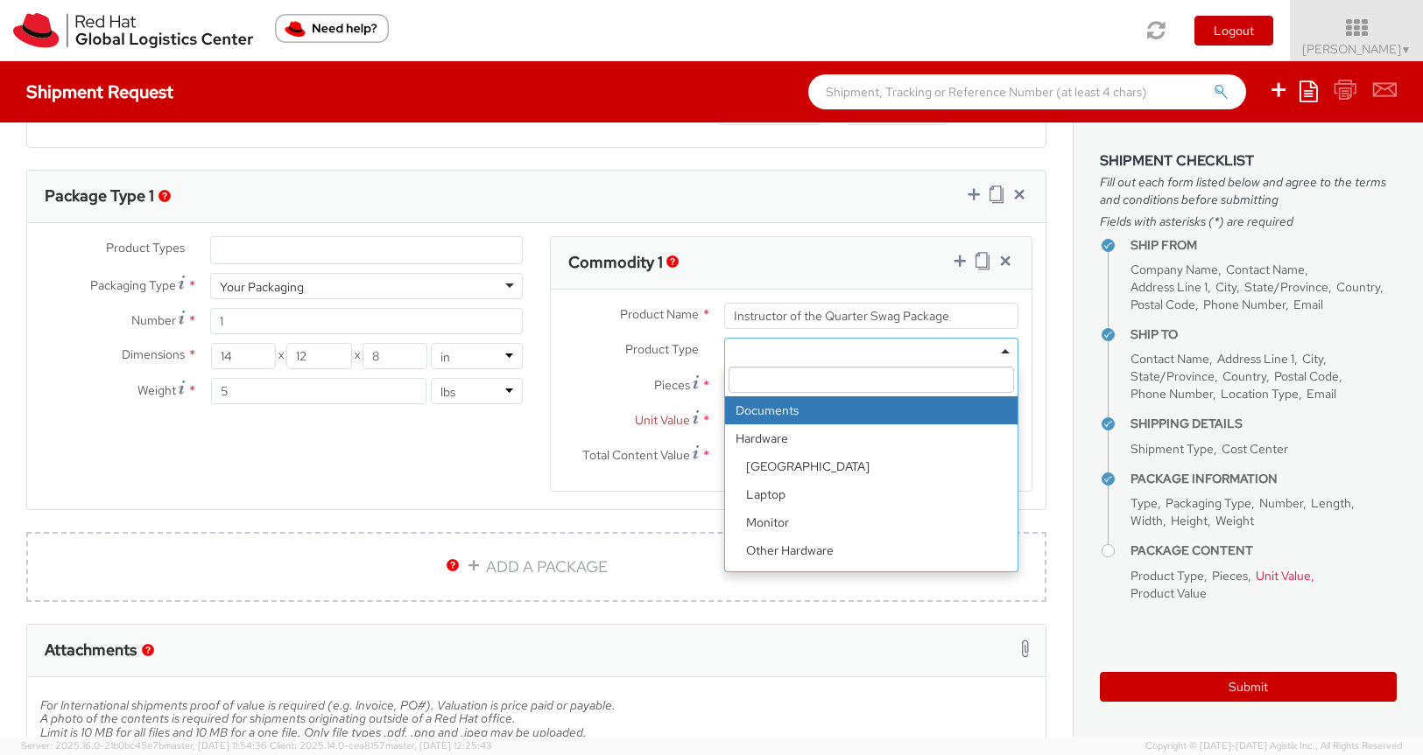
click at [775, 348] on span at bounding box center [871, 351] width 294 height 26
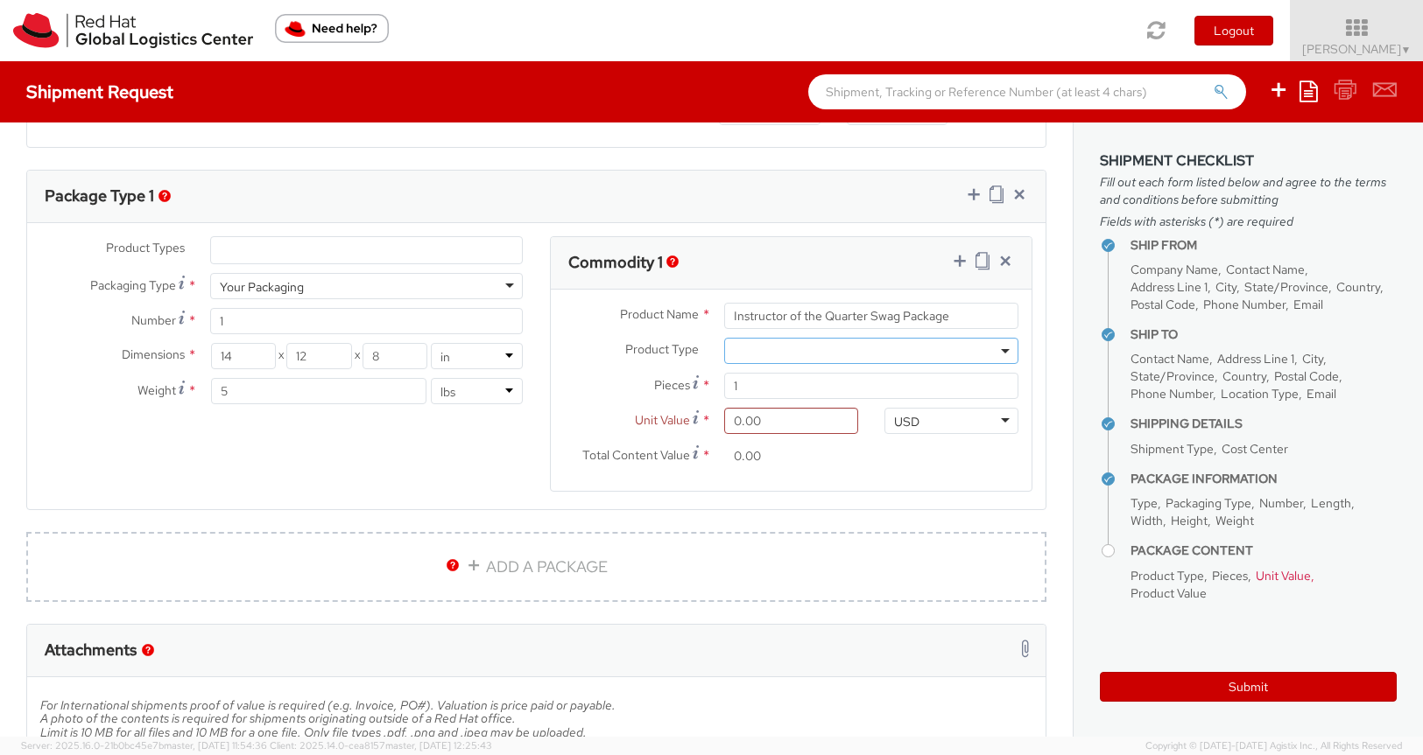
click at [775, 348] on span at bounding box center [871, 351] width 294 height 26
click at [960, 315] on input "Instructor of the Quarter Swag Package" at bounding box center [871, 316] width 294 height 26
drag, startPoint x: 986, startPoint y: 318, endPoint x: 719, endPoint y: 316, distance: 267.0
click at [719, 316] on div "Instructor of the Quarter Swag Package" at bounding box center [871, 316] width 320 height 26
paste input "Notebook / Journal"
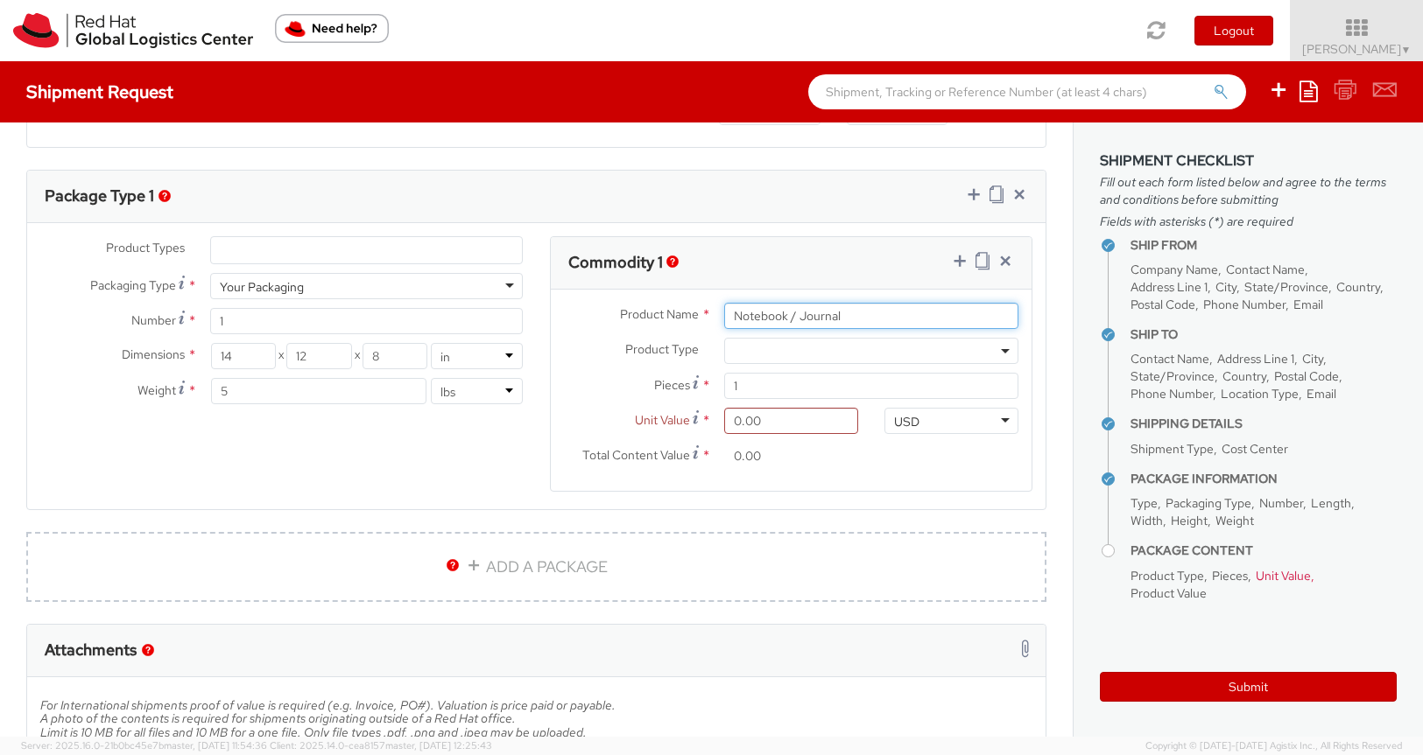
type input "Notebook / Journal"
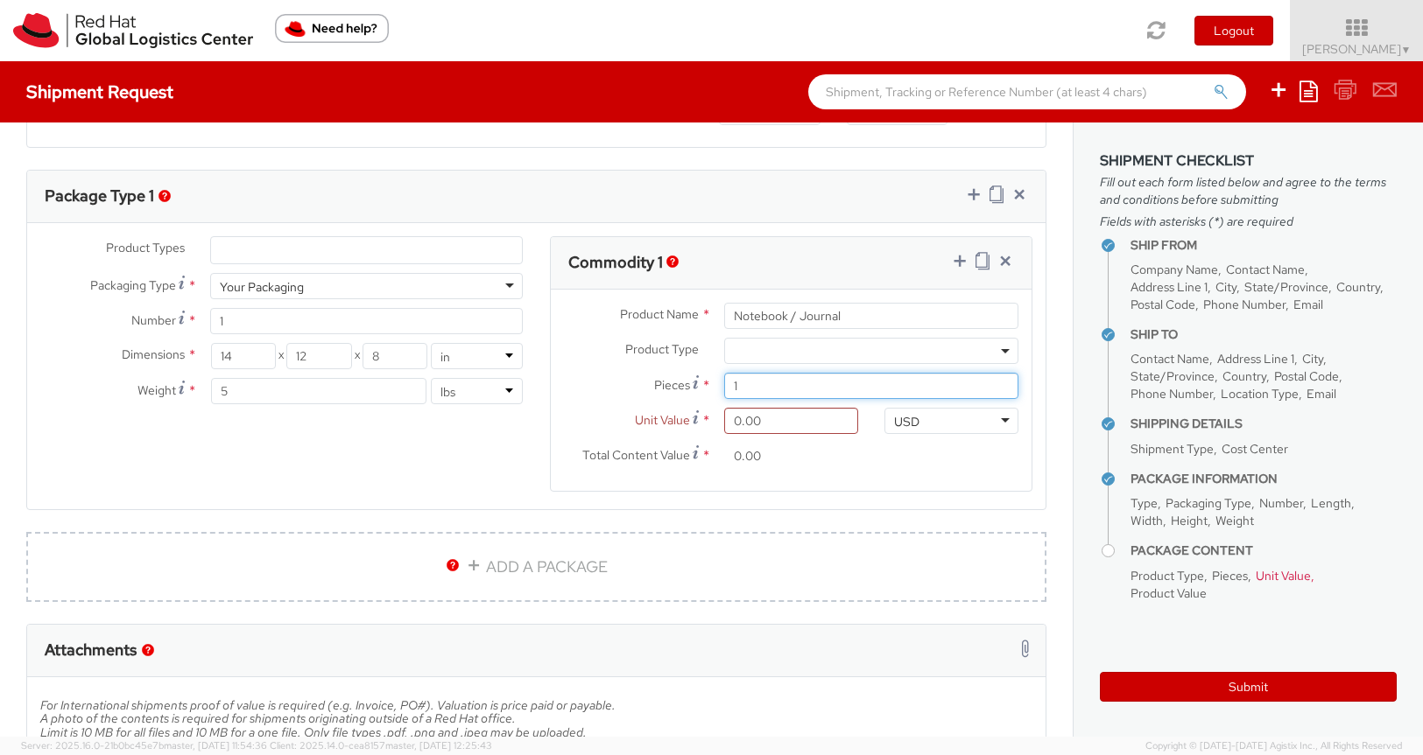
click at [748, 384] on input "1" at bounding box center [871, 386] width 294 height 26
click at [739, 424] on input "0.00" at bounding box center [791, 421] width 134 height 26
type input "1.00"
type input "15.00"
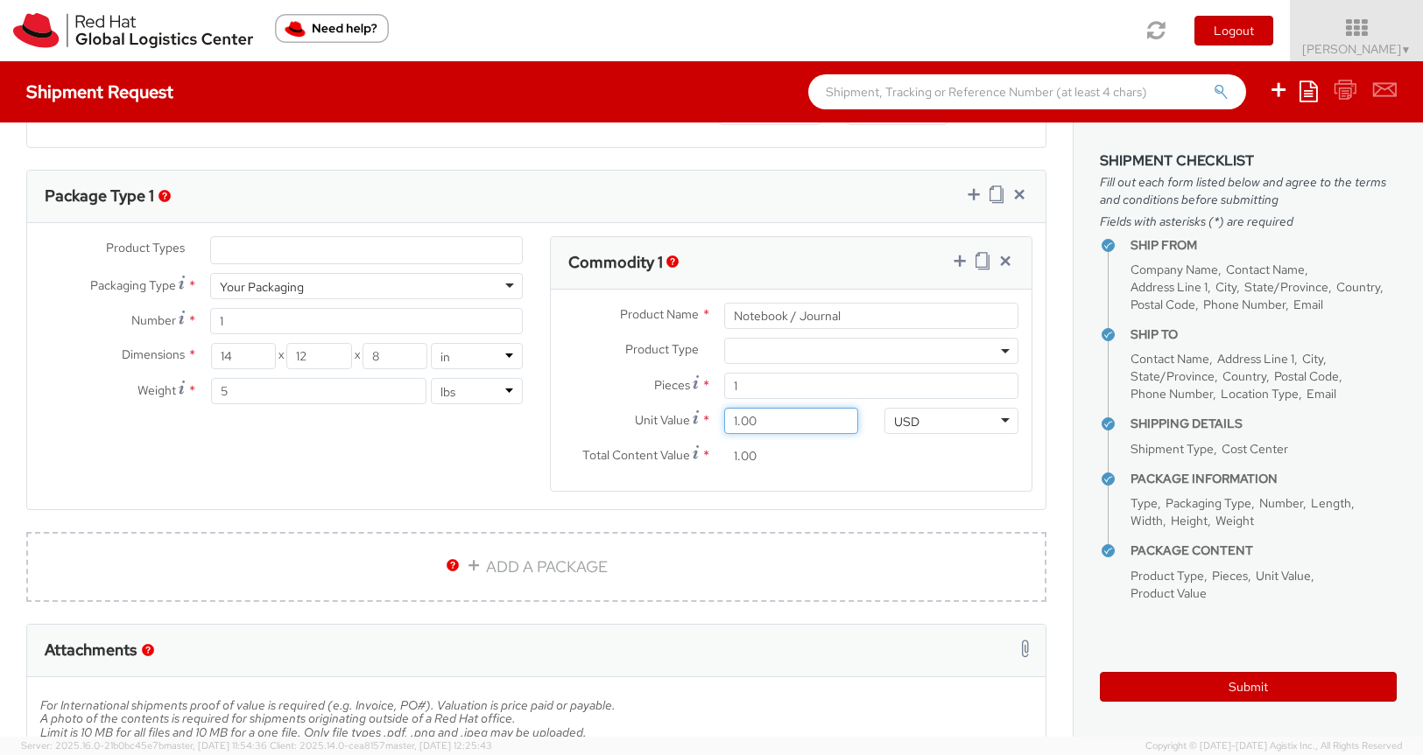
type input "15.00"
click at [983, 264] on icon at bounding box center [982, 261] width 14 height 18
select select
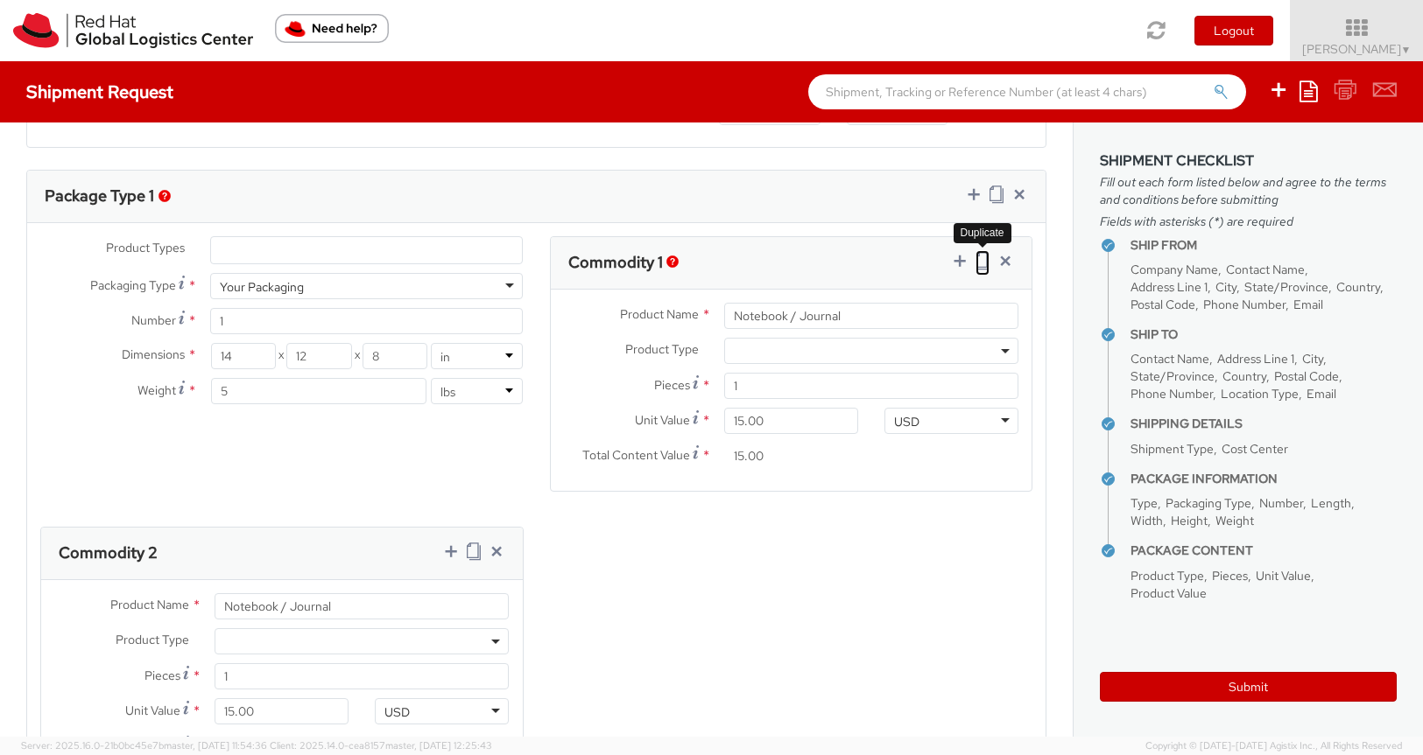
click at [983, 264] on icon at bounding box center [982, 261] width 14 height 18
select select
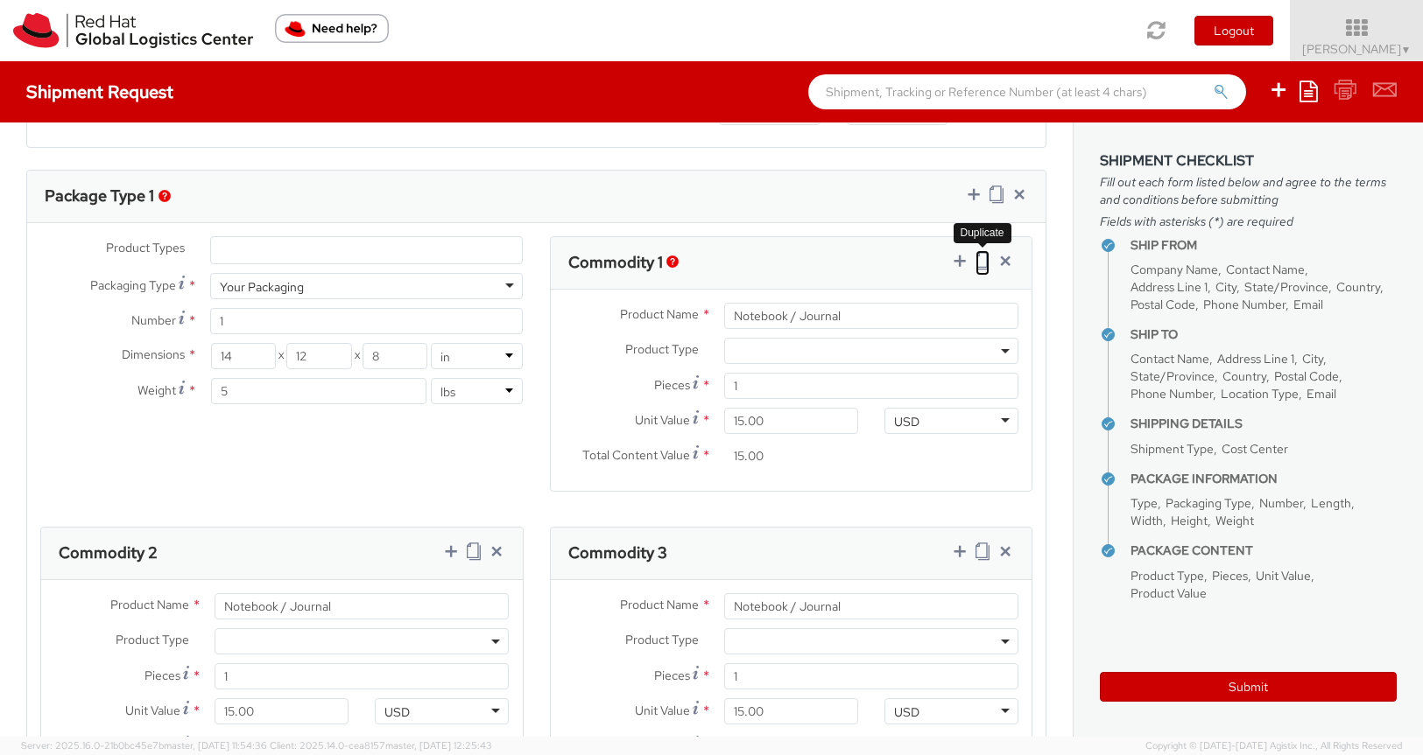
click at [983, 264] on icon at bounding box center [982, 261] width 14 height 18
select select
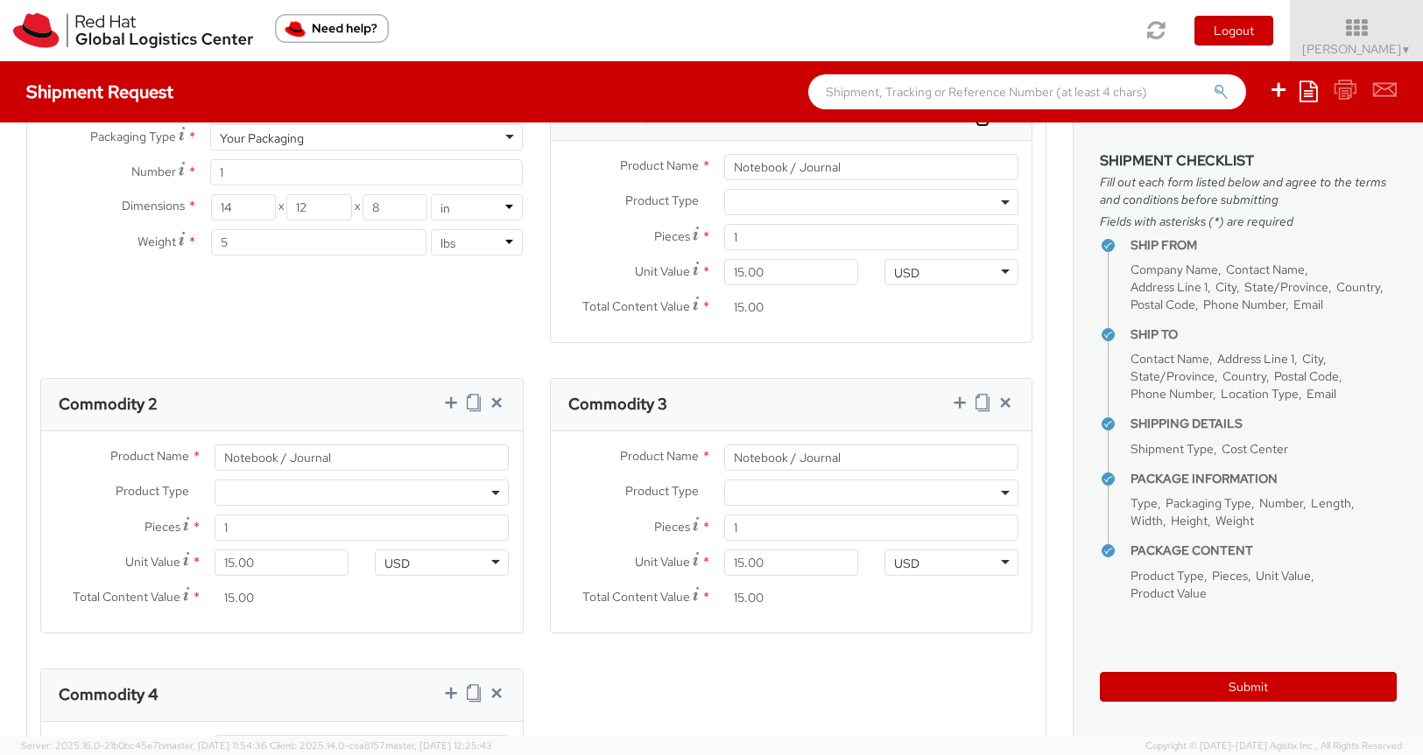
scroll to position [962, 0]
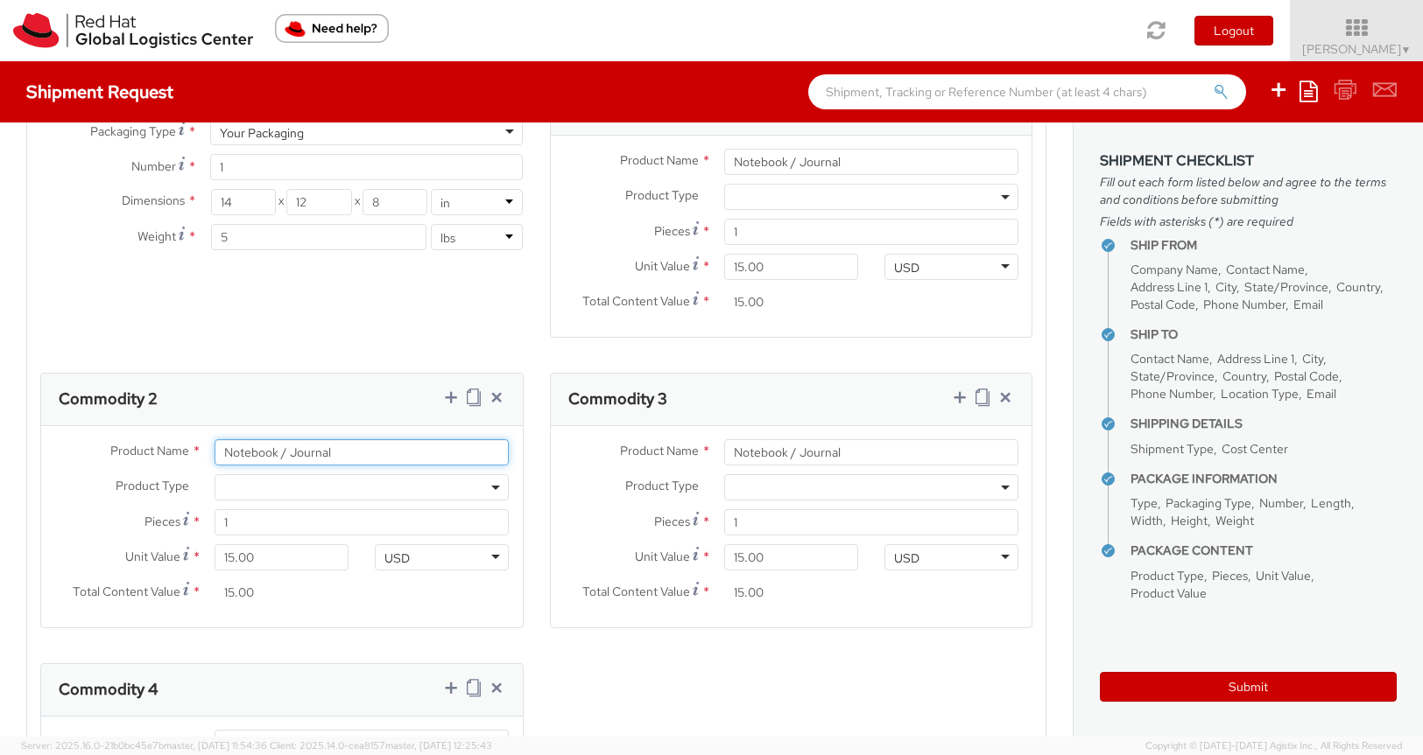
drag, startPoint x: 341, startPoint y: 448, endPoint x: 214, endPoint y: 449, distance: 127.8
click at [214, 449] on div "Notebook / Journal" at bounding box center [361, 452] width 320 height 26
paste input "Tote Bag"
type input "Tote Bag"
click at [236, 557] on input "15.00" at bounding box center [281, 557] width 134 height 26
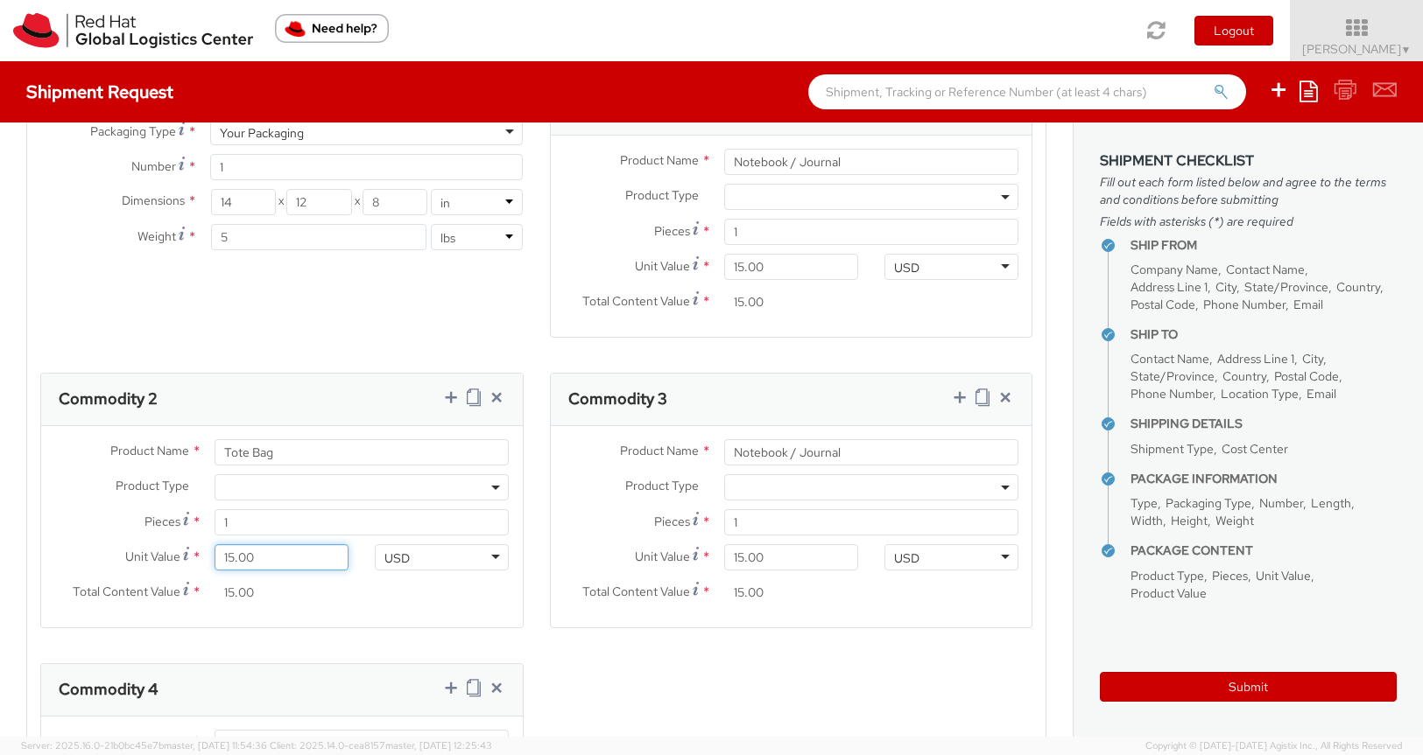
type input "1.00"
type input "0.00"
type input "5.00"
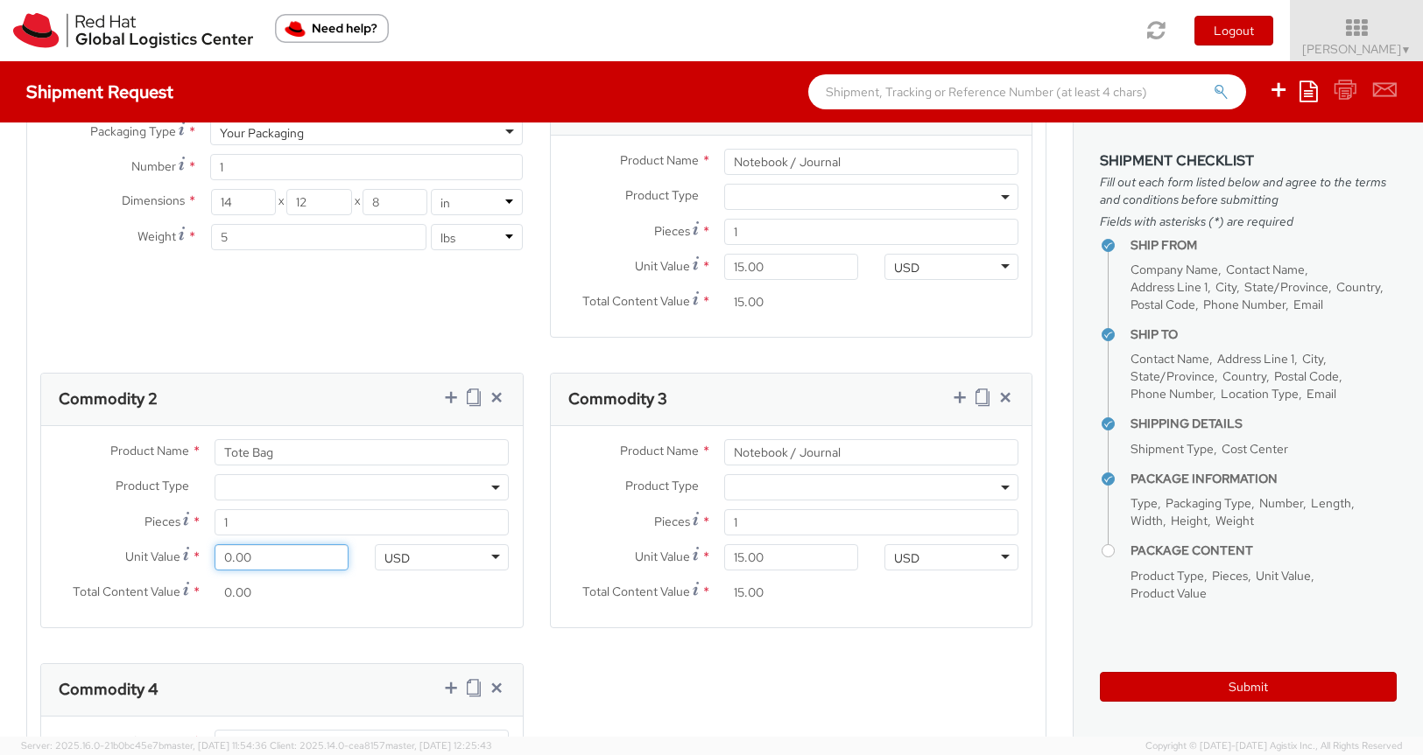
type input "5.00"
type input "55.00"
click at [332, 599] on input "55.00" at bounding box center [281, 593] width 134 height 26
click at [857, 452] on input "Notebook / Journal" at bounding box center [871, 452] width 294 height 26
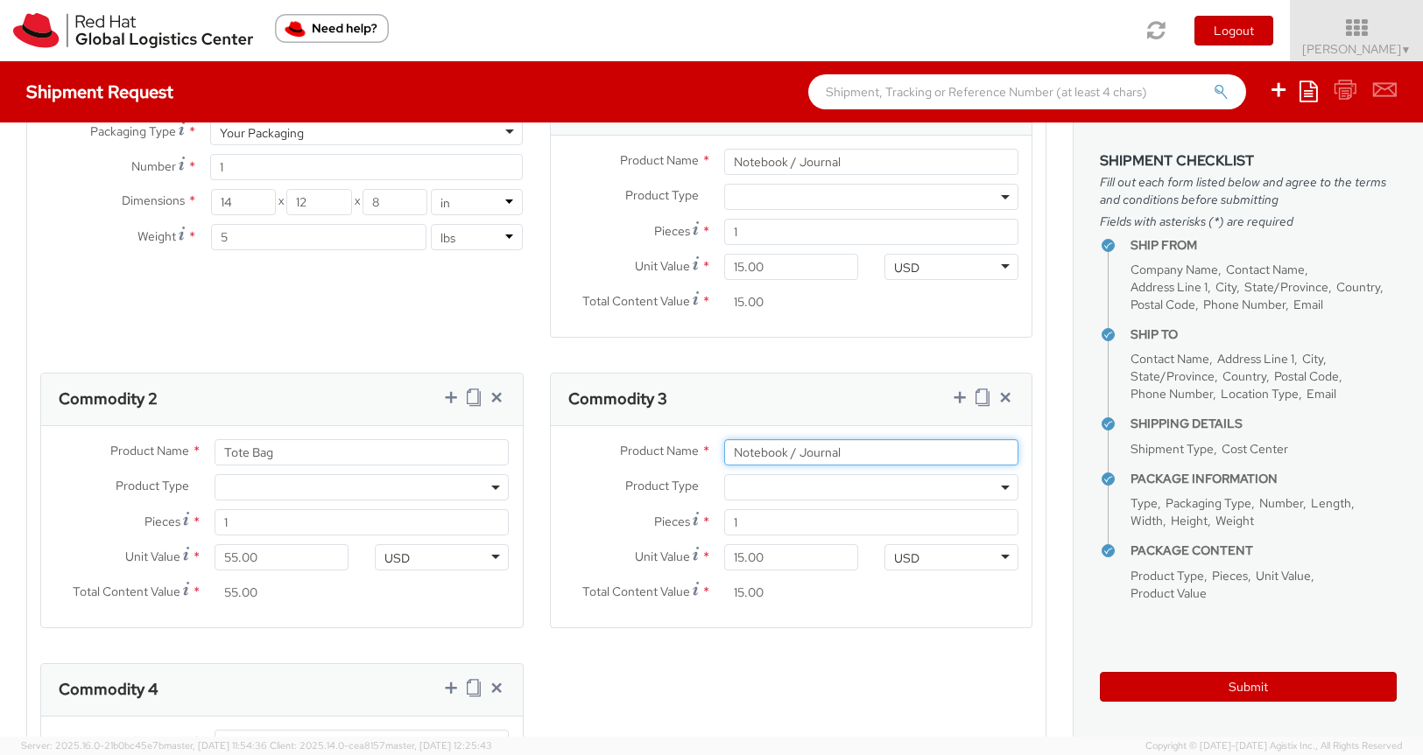
drag, startPoint x: 867, startPoint y: 452, endPoint x: 719, endPoint y: 456, distance: 148.0
click at [719, 456] on div "Notebook / Journal" at bounding box center [871, 452] width 320 height 26
paste input "Tumbler/Cup, stainless stee"
type input "Tumbler/Cup, stainless steel"
click at [741, 558] on input "15.00" at bounding box center [791, 557] width 134 height 26
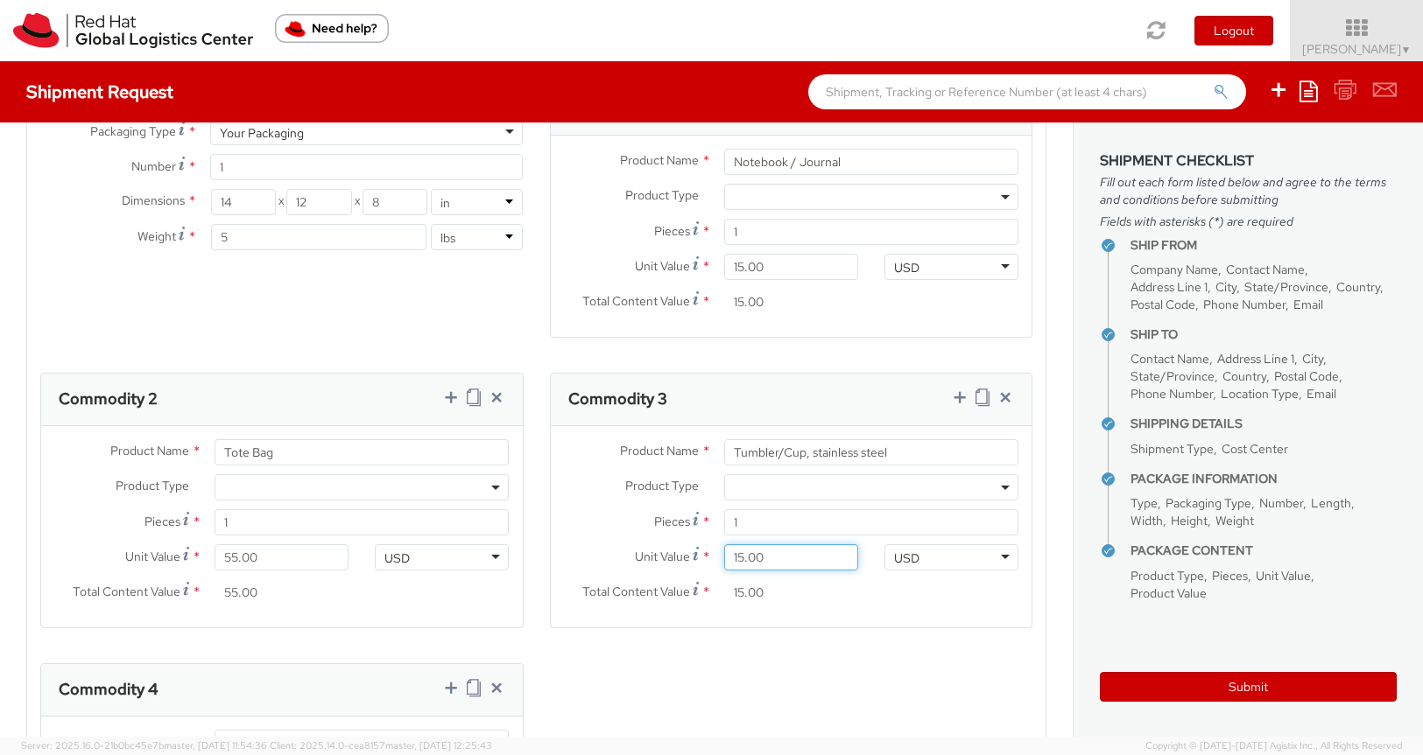
type input "1.00"
type input "0.00"
type input "5.00"
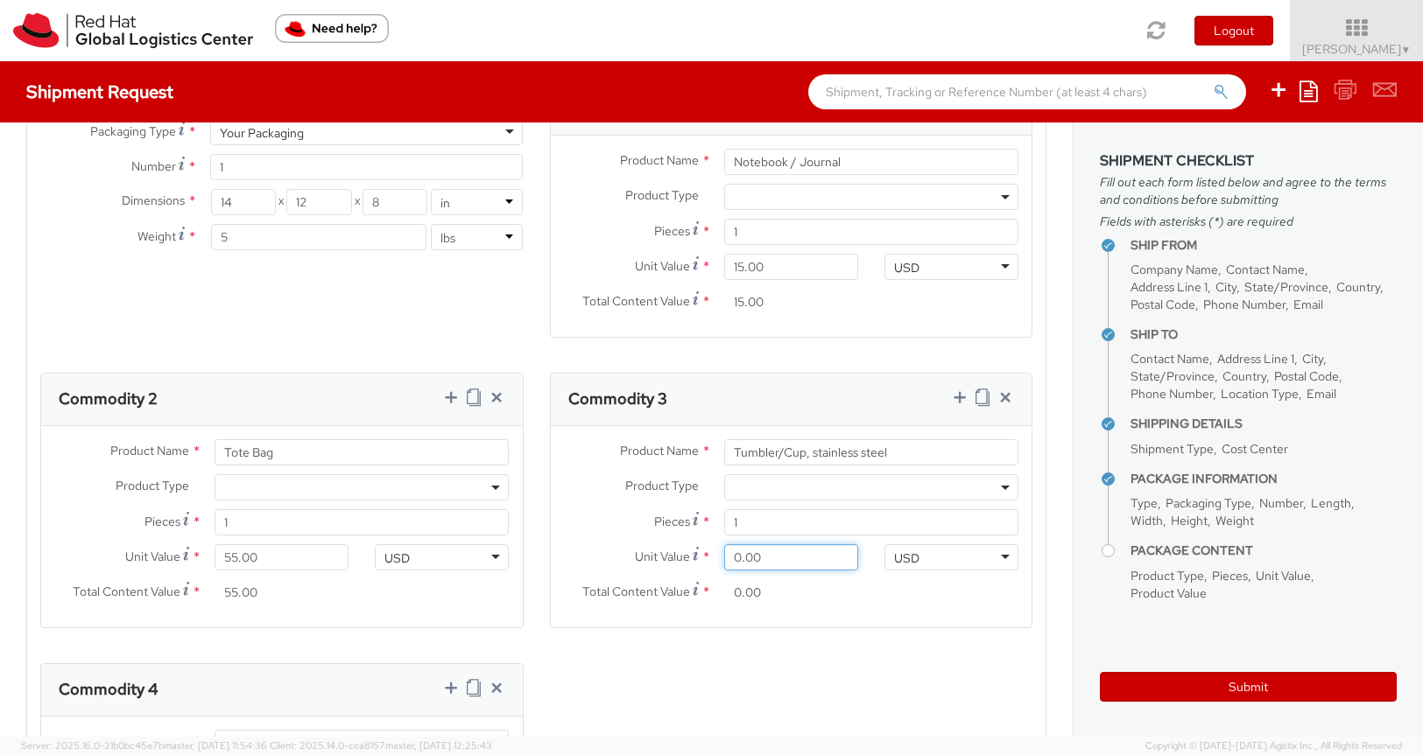
type input "5.00"
type input "50.00"
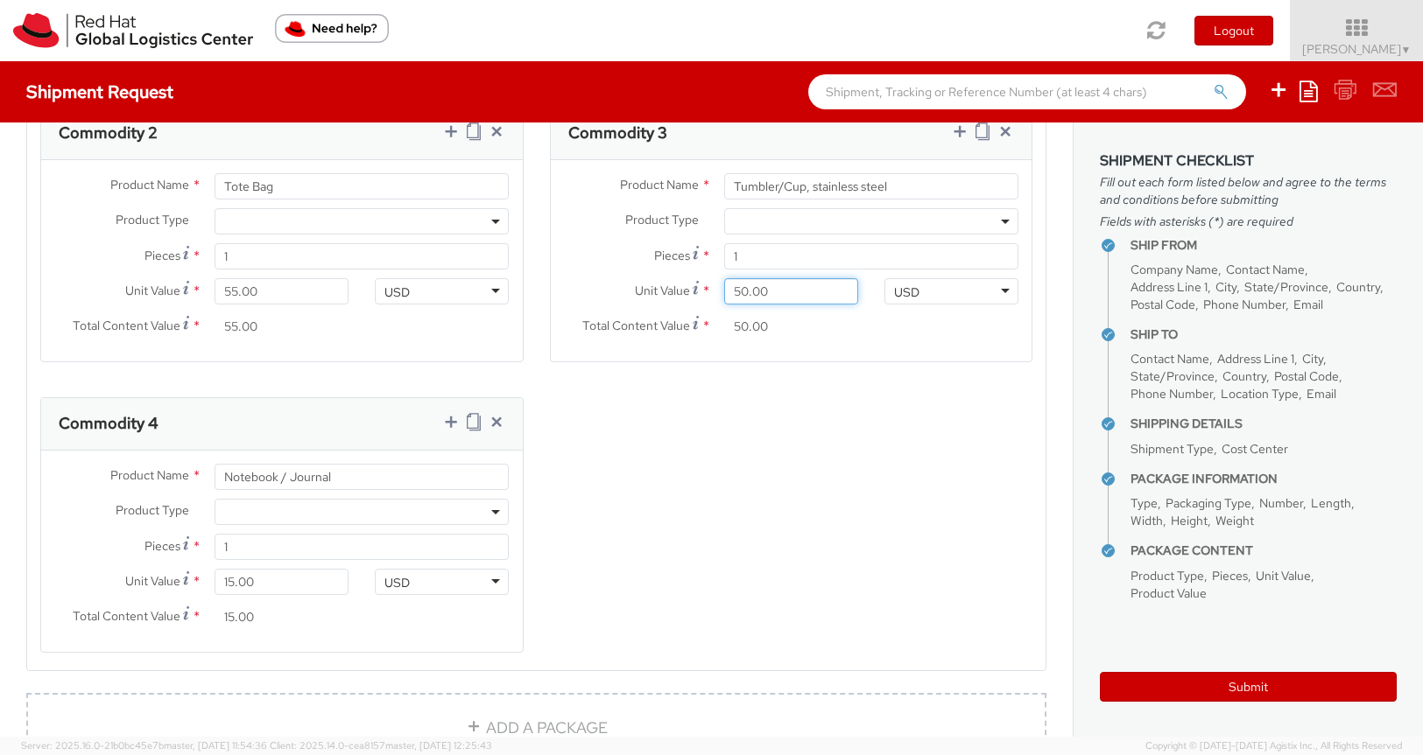
scroll to position [1237, 0]
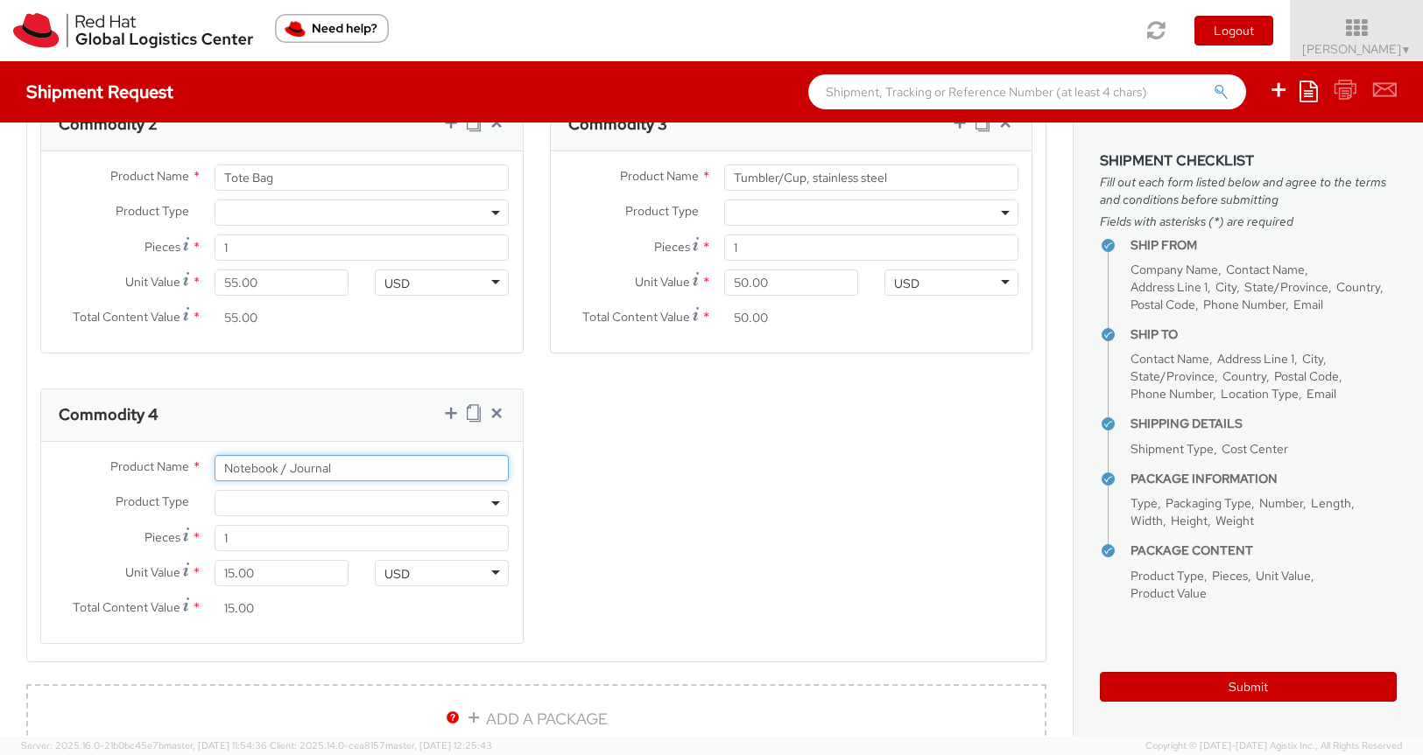
drag, startPoint x: 355, startPoint y: 464, endPoint x: 207, endPoint y: 460, distance: 148.9
click at [207, 460] on div "Notebook / Journal" at bounding box center [361, 468] width 320 height 26
type input "Wireless Charger"
click at [234, 574] on input "15.00" at bounding box center [281, 573] width 134 height 26
type input "1.00"
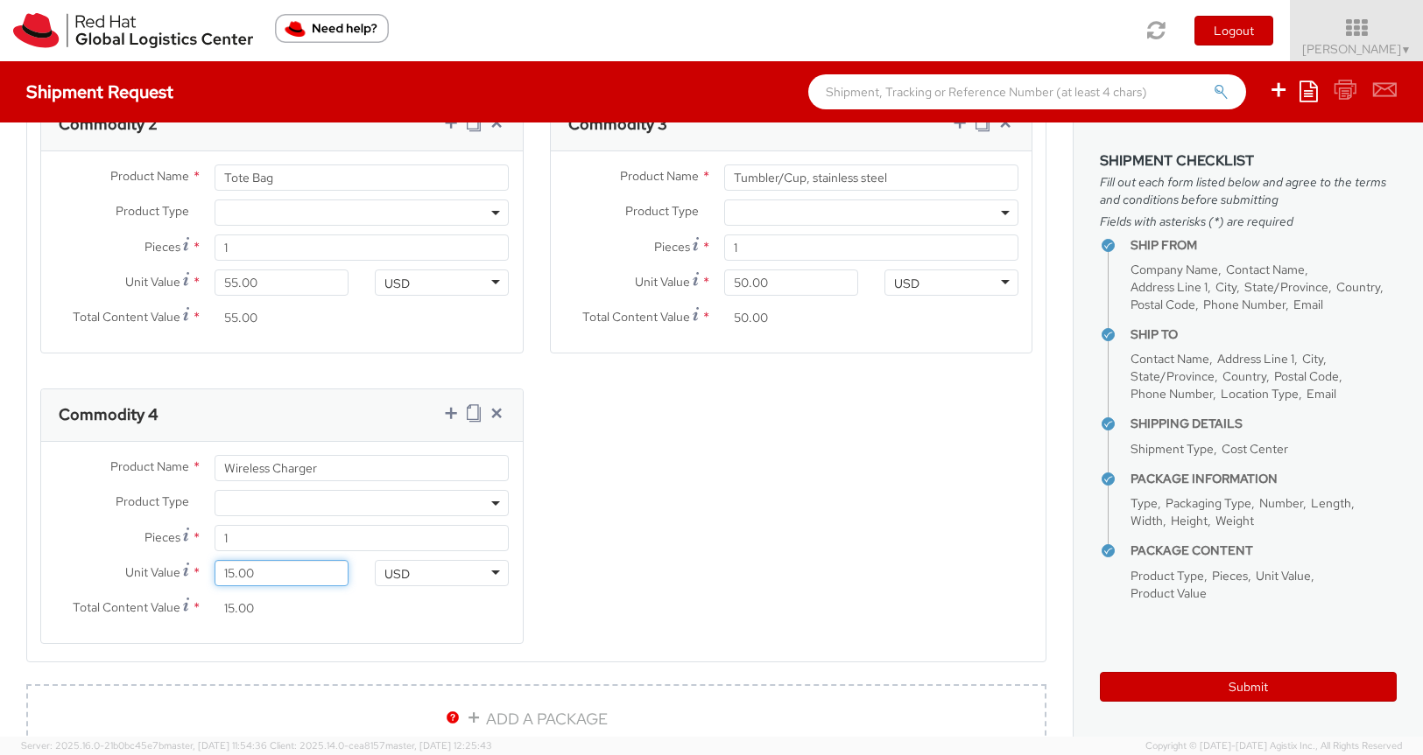
type input "1.00"
type input "18.00"
click at [720, 569] on div "Product Types * Documents Docking Station Laptop Monitor Other Hardware Server …" at bounding box center [536, 236] width 1018 height 859
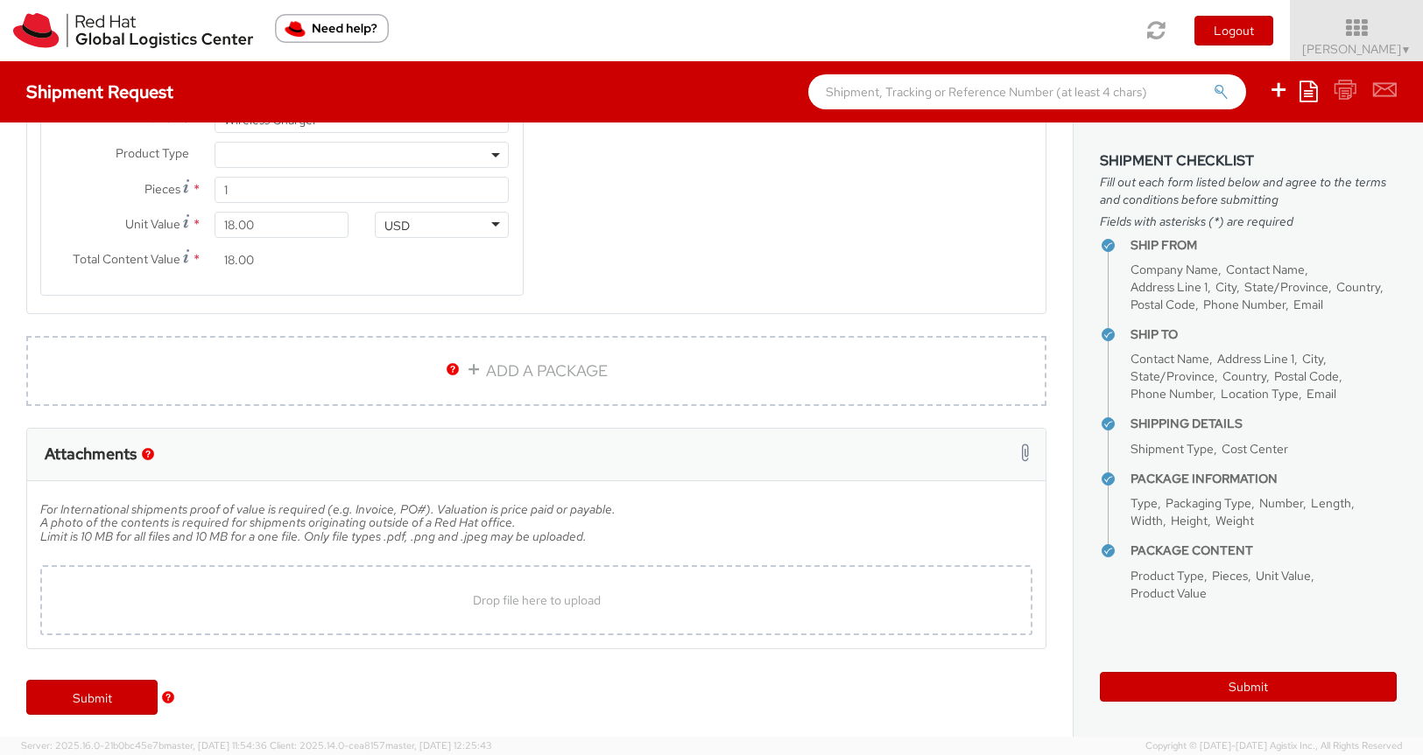
scroll to position [1590, 0]
click at [494, 601] on span "Drop file here to upload" at bounding box center [537, 596] width 128 height 16
type input "C:\fakepath\IoQ Price Breakdown.pdf"
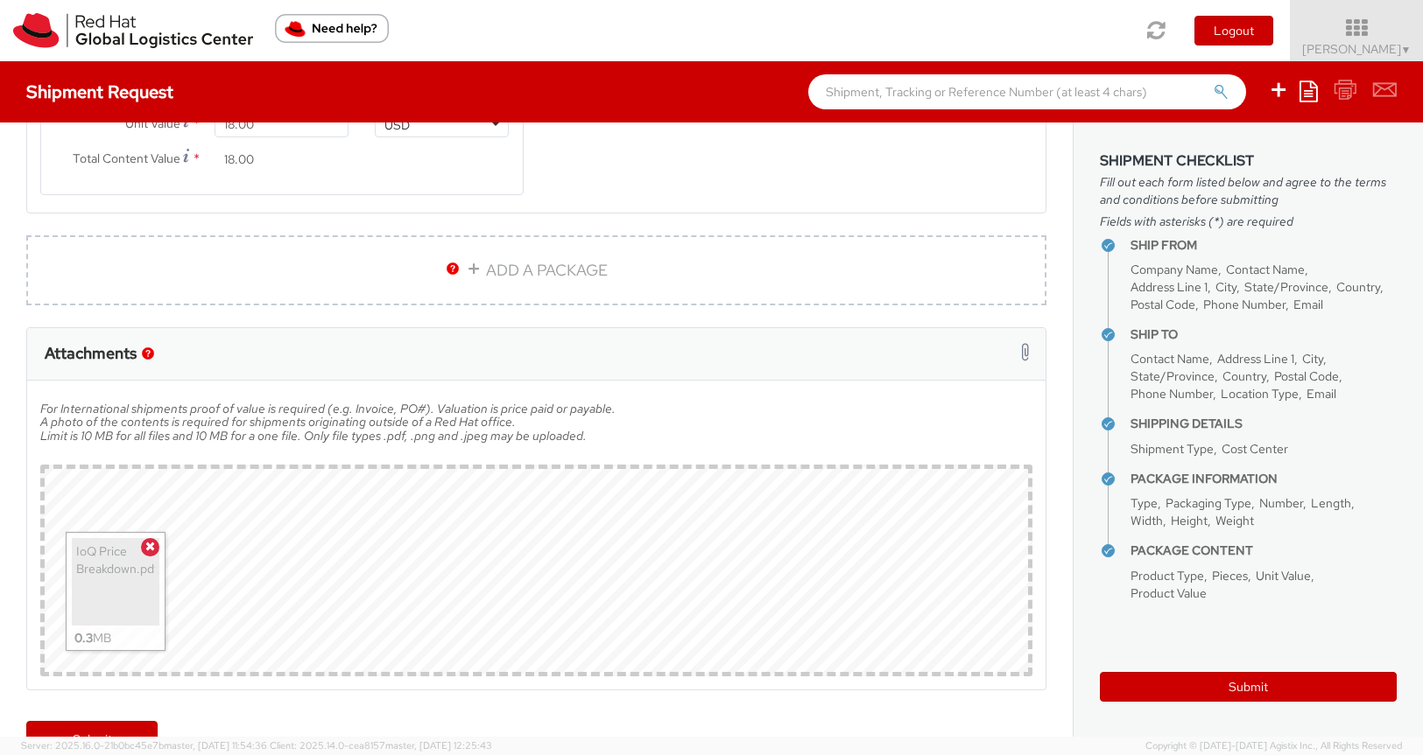
scroll to position [1732, 0]
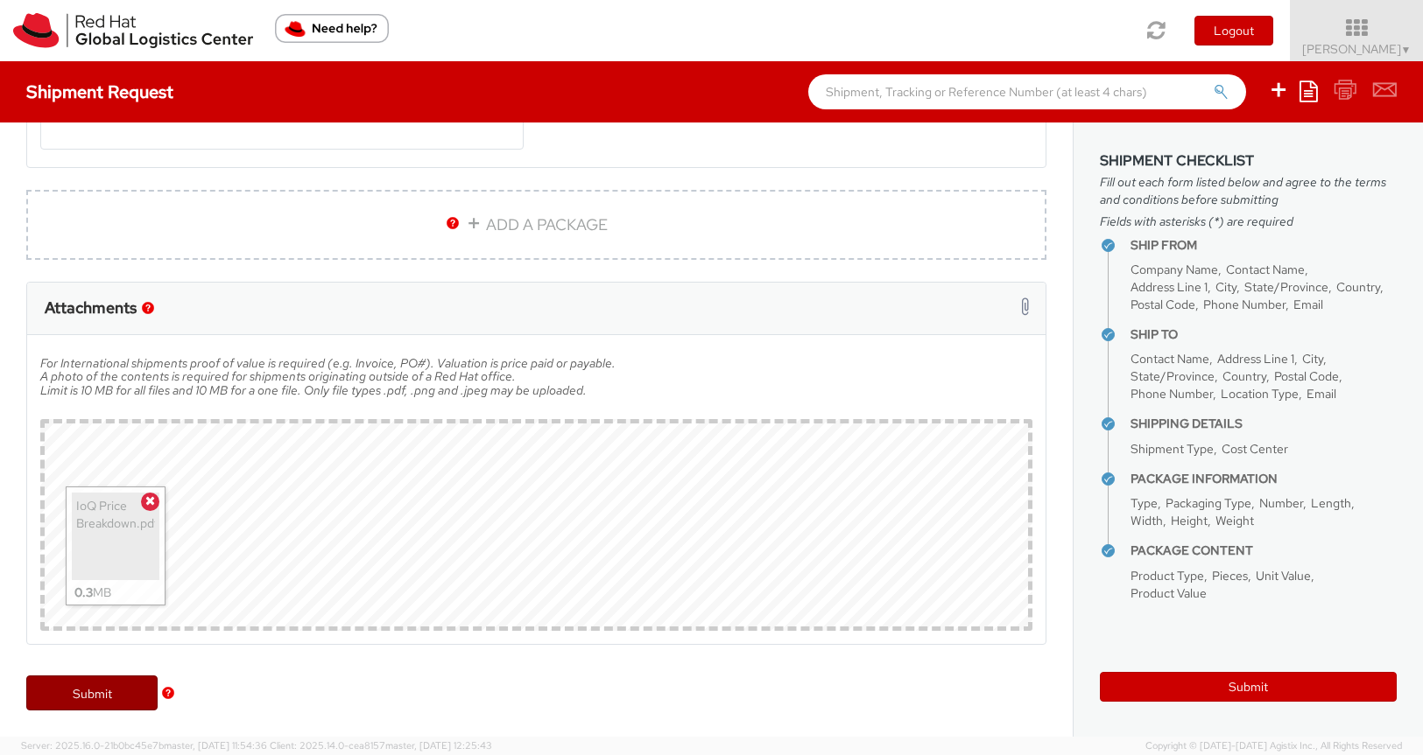
click at [78, 695] on link "Submit" at bounding box center [91, 693] width 131 height 35
type input "Marc Kessler"
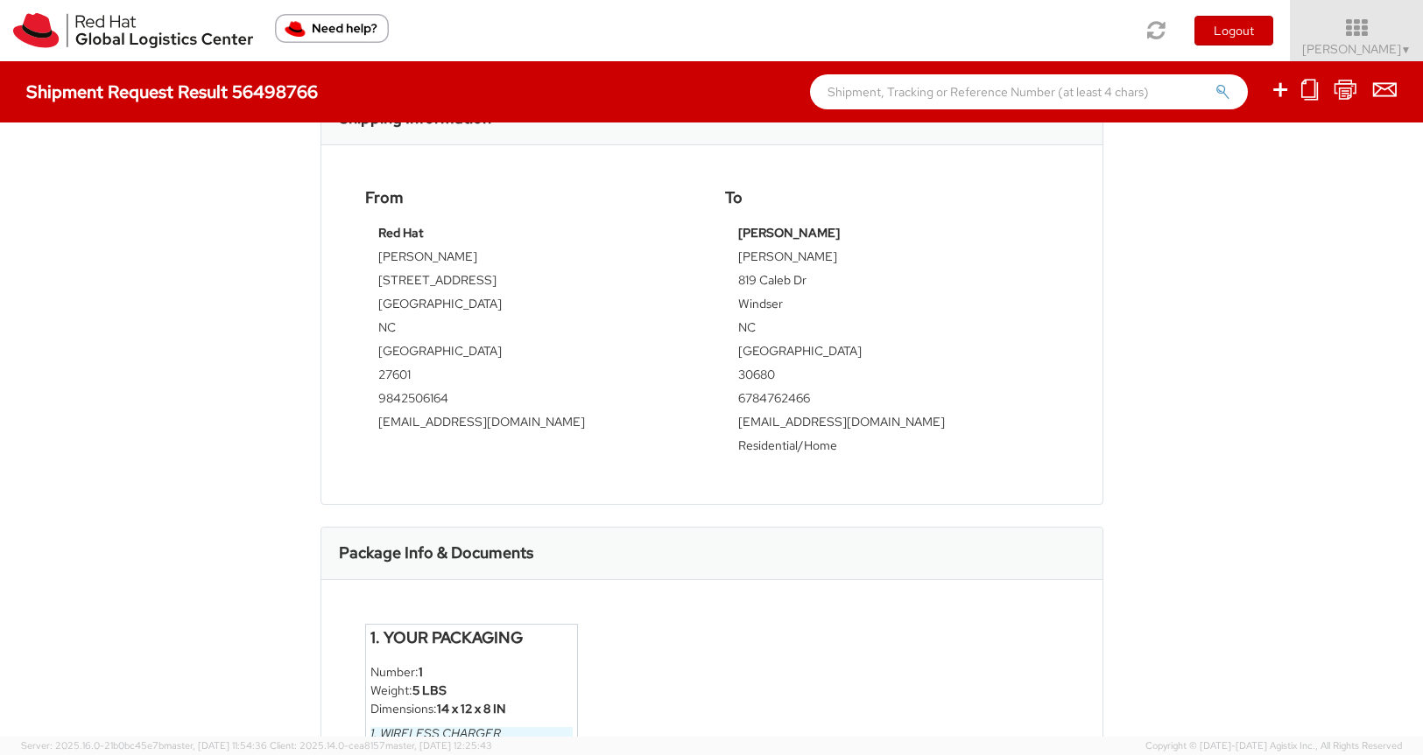
scroll to position [408, 0]
